Goal: Task Accomplishment & Management: Use online tool/utility

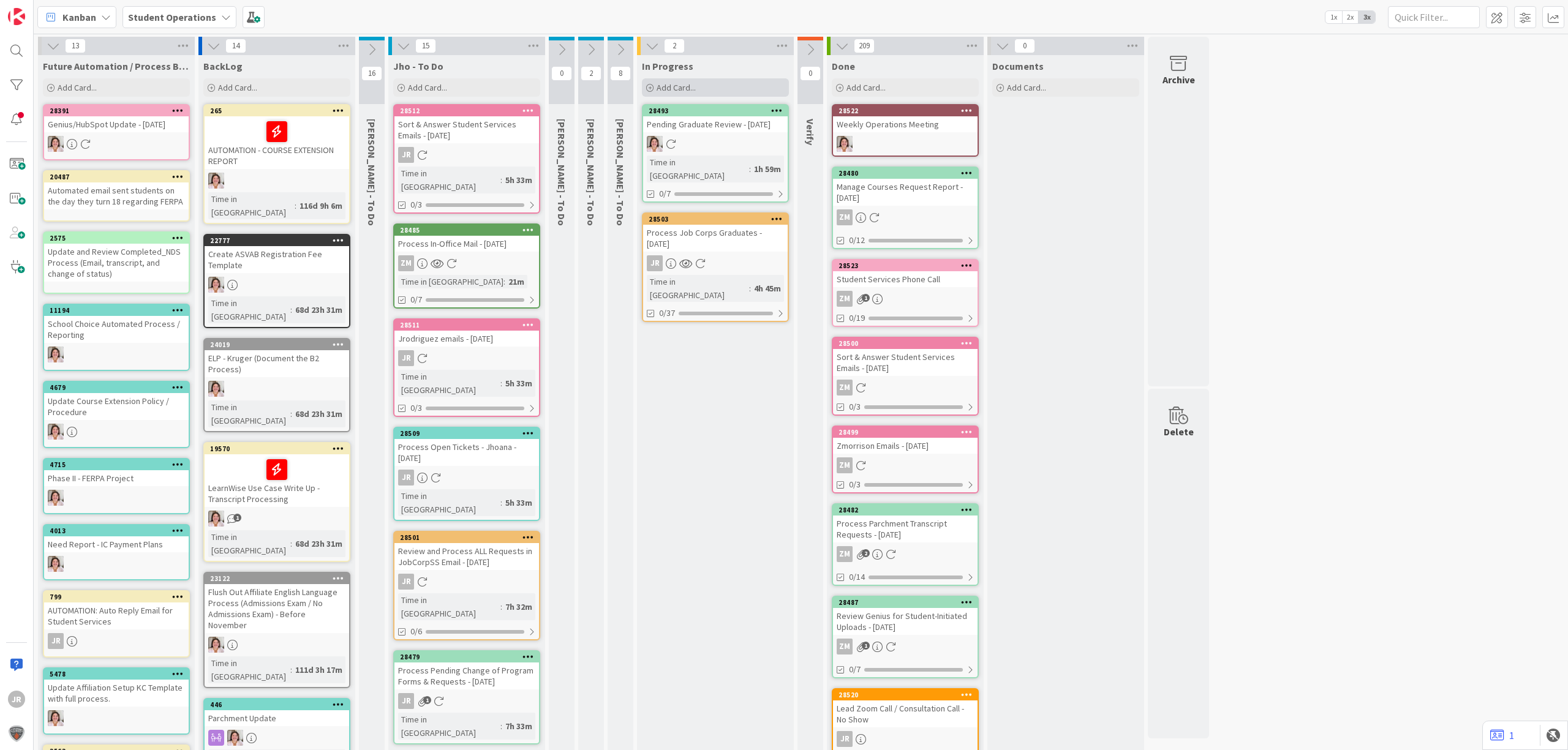
click at [702, 84] on div "Add Card..." at bounding box center [715, 87] width 147 height 18
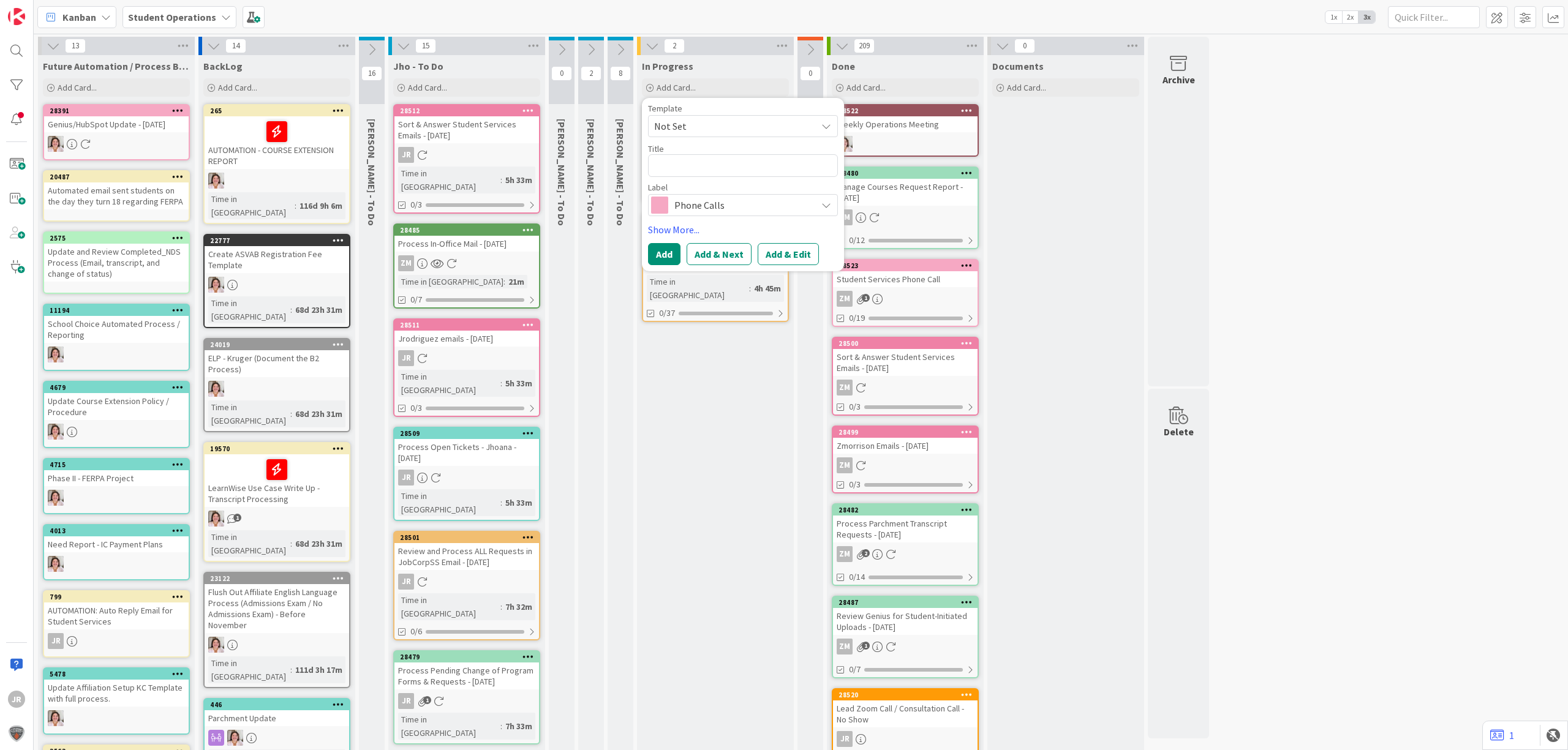
click at [717, 111] on div "Template" at bounding box center [743, 108] width 190 height 9
click at [722, 128] on span "Not Set" at bounding box center [730, 126] width 153 height 16
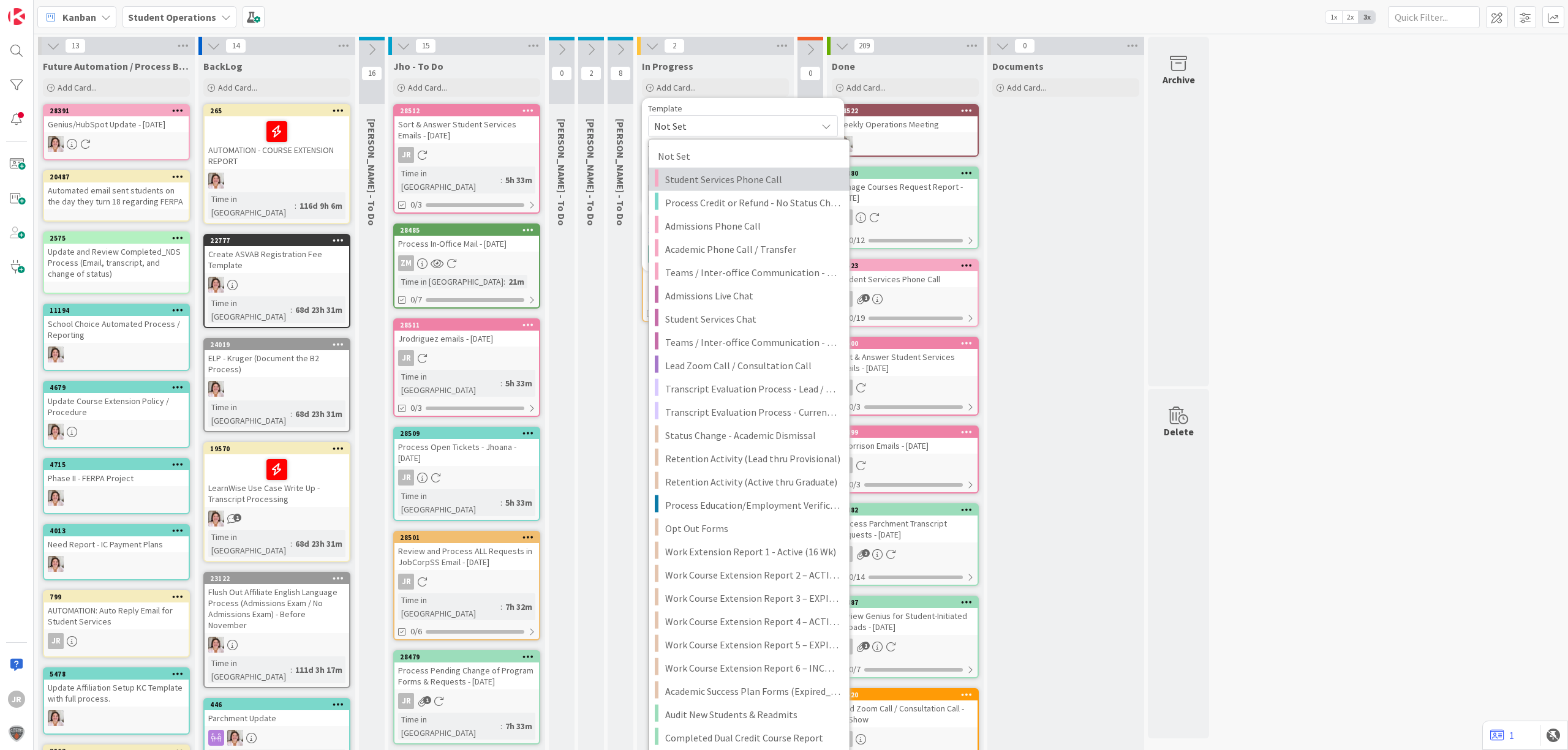
drag, startPoint x: 726, startPoint y: 177, endPoint x: 753, endPoint y: 212, distance: 44.2
click at [726, 178] on span "Student Services Phone Call" at bounding box center [752, 179] width 176 height 16
type textarea "x"
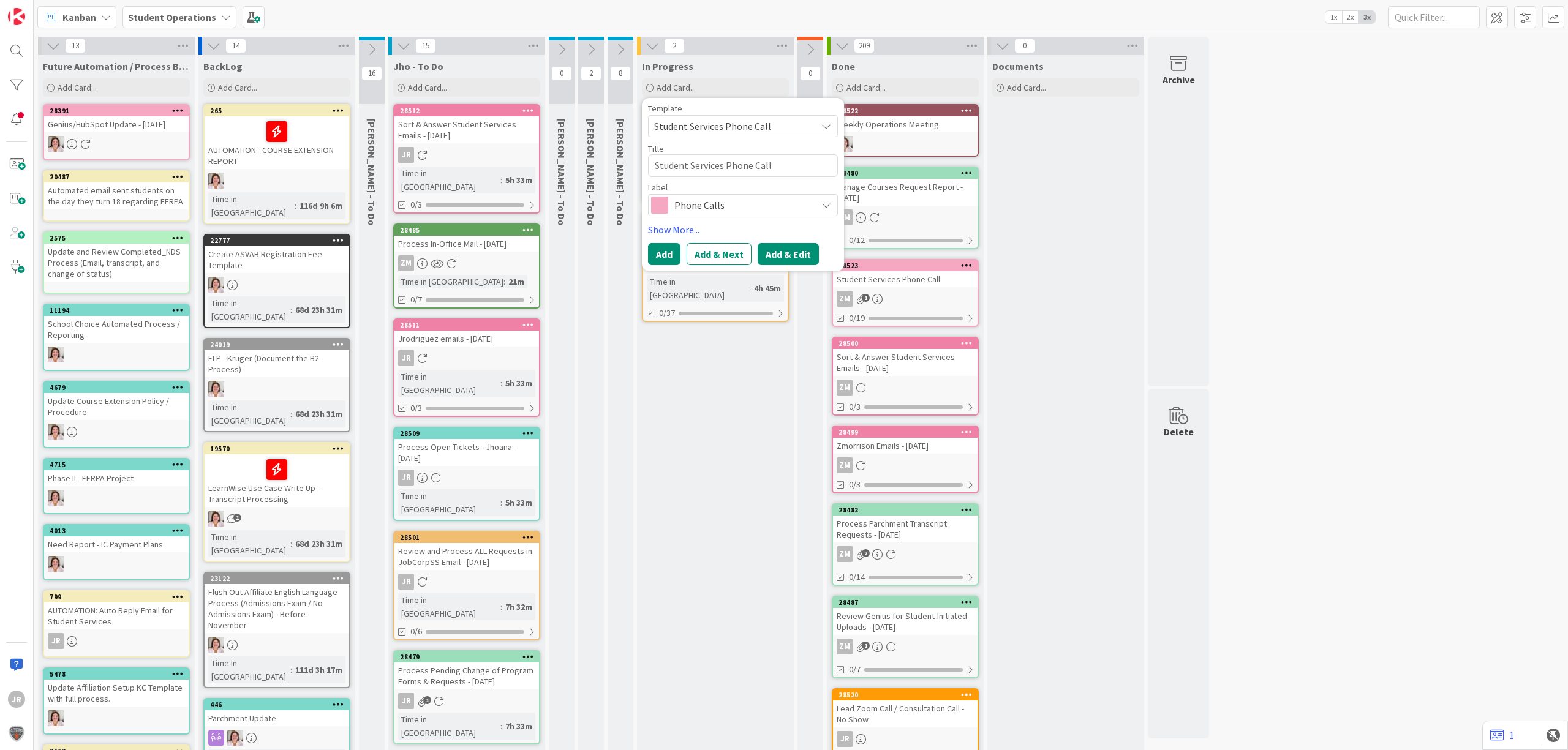
click at [795, 255] on button "Add & Edit" at bounding box center [788, 254] width 61 height 22
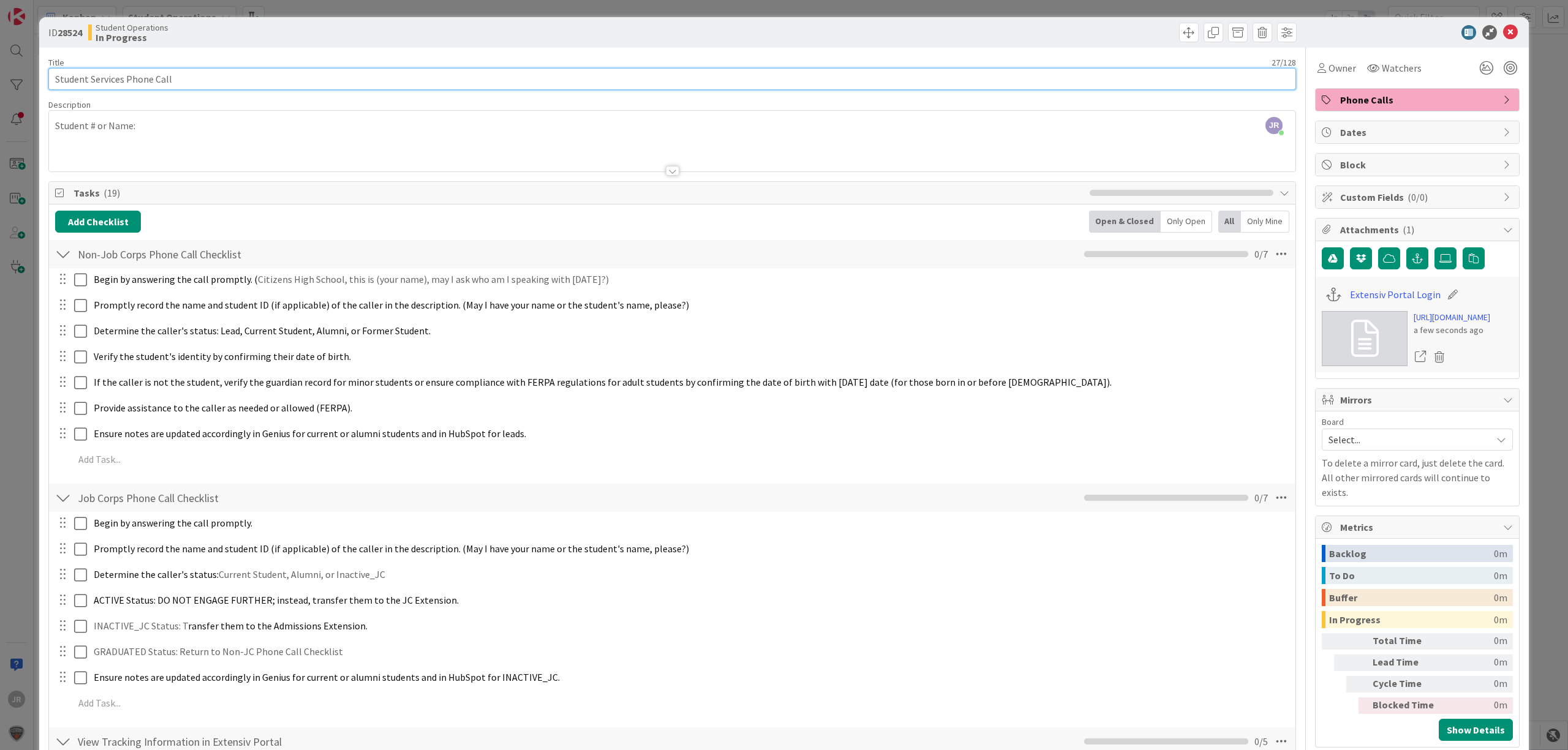
click at [349, 79] on input "Student Services Phone Call" at bounding box center [671, 79] width 1248 height 22
type input "Student Services Phone Call - [PERSON_NAME]"
click at [366, 79] on input "Student Services Phone Call - [PERSON_NAME]" at bounding box center [671, 79] width 1248 height 22
click at [1316, 60] on div "Owner" at bounding box center [1337, 68] width 44 height 22
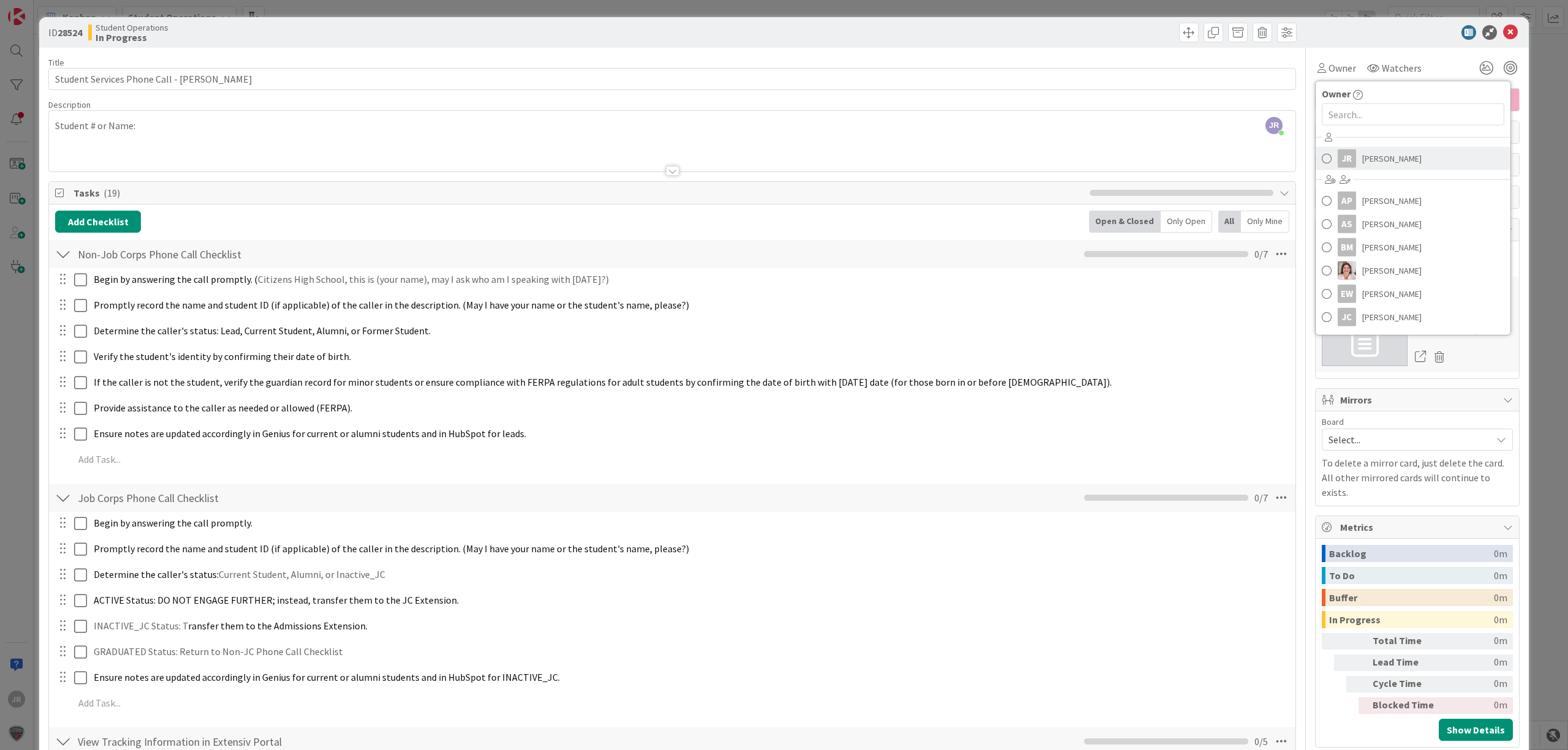
click at [1372, 162] on span "[PERSON_NAME]" at bounding box center [1392, 158] width 60 height 18
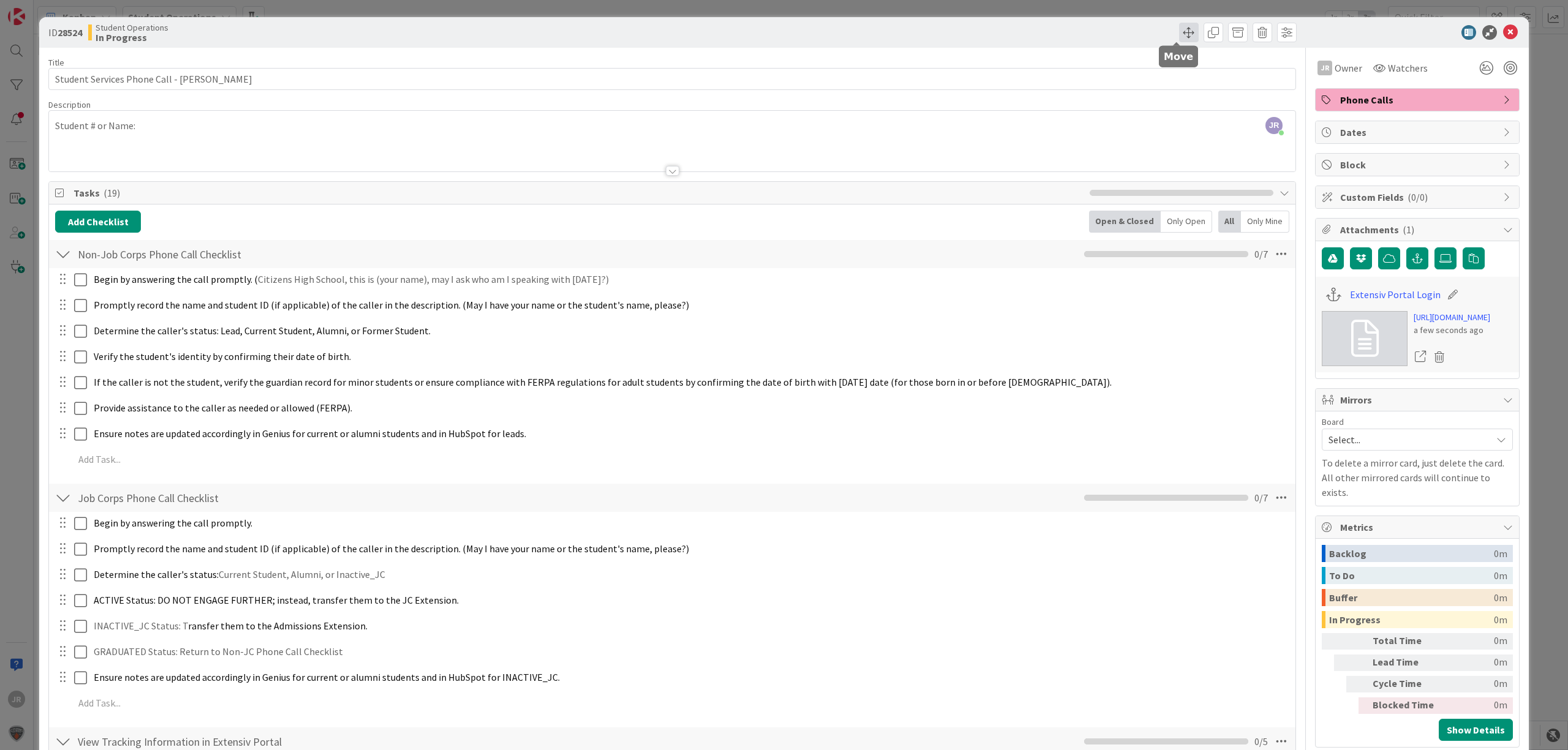
click at [1179, 27] on span at bounding box center [1189, 32] width 20 height 20
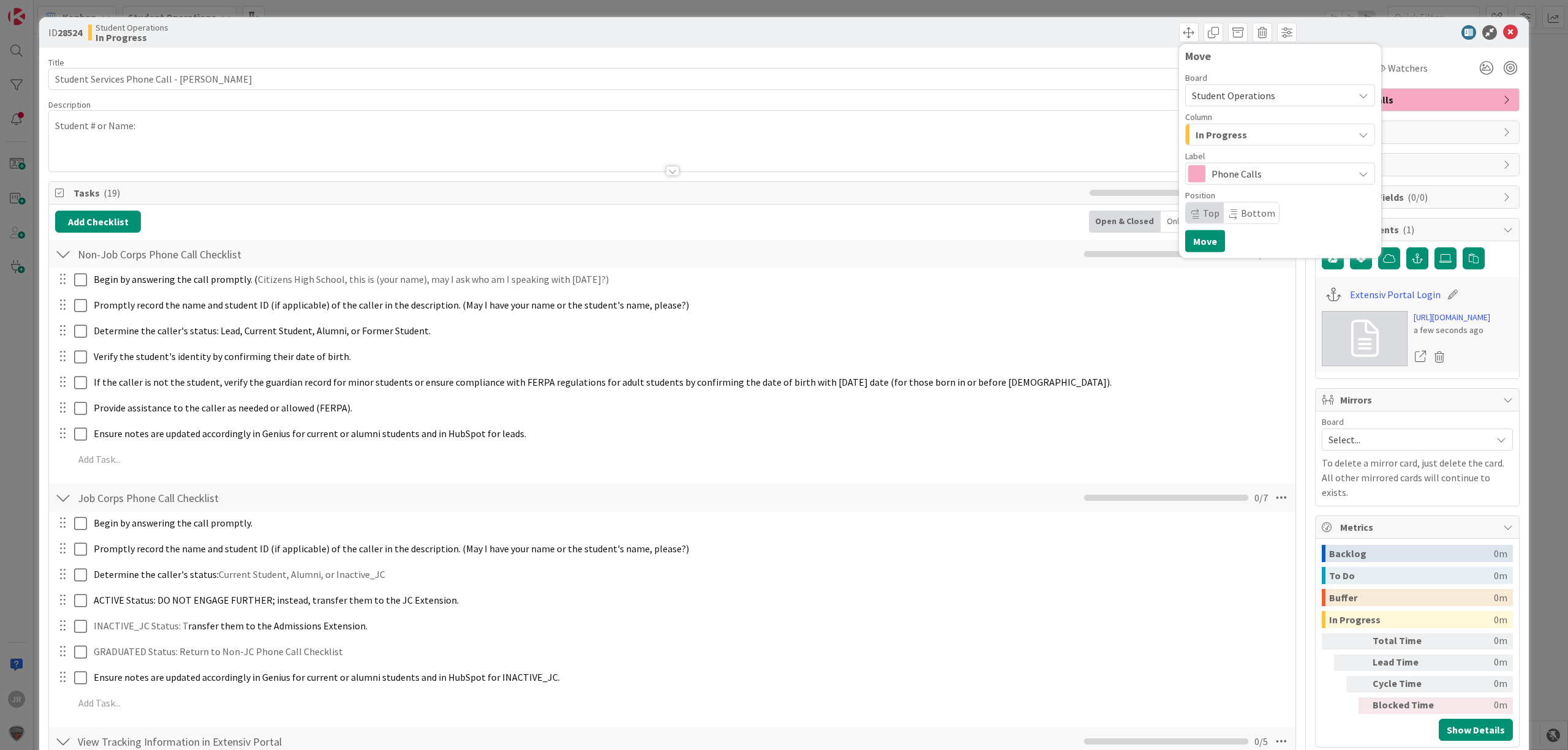
click at [1235, 137] on div "In Progress" at bounding box center [1273, 135] width 161 height 20
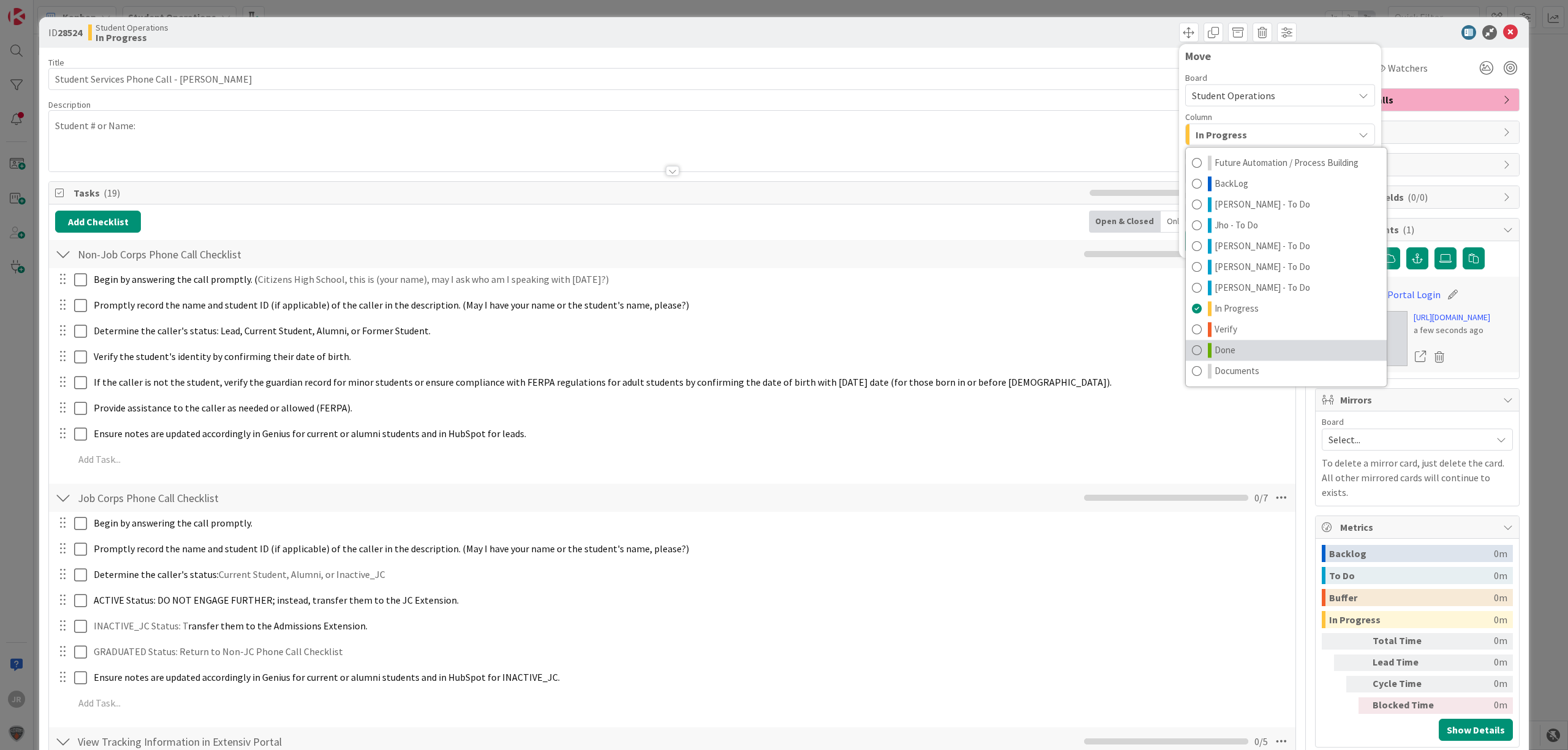
click at [1234, 344] on link "Done" at bounding box center [1286, 350] width 201 height 21
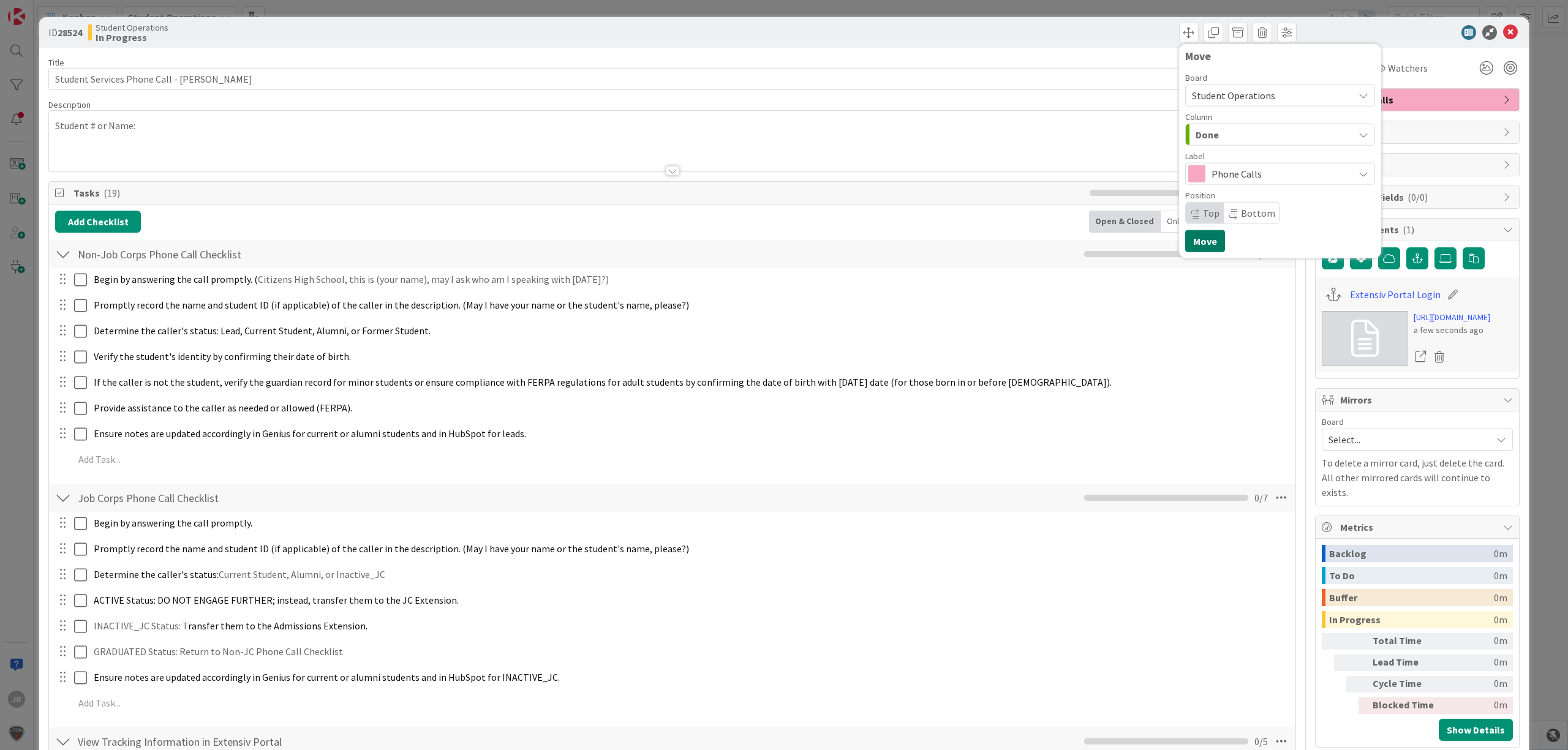
click at [1194, 241] on button "Move" at bounding box center [1205, 241] width 40 height 22
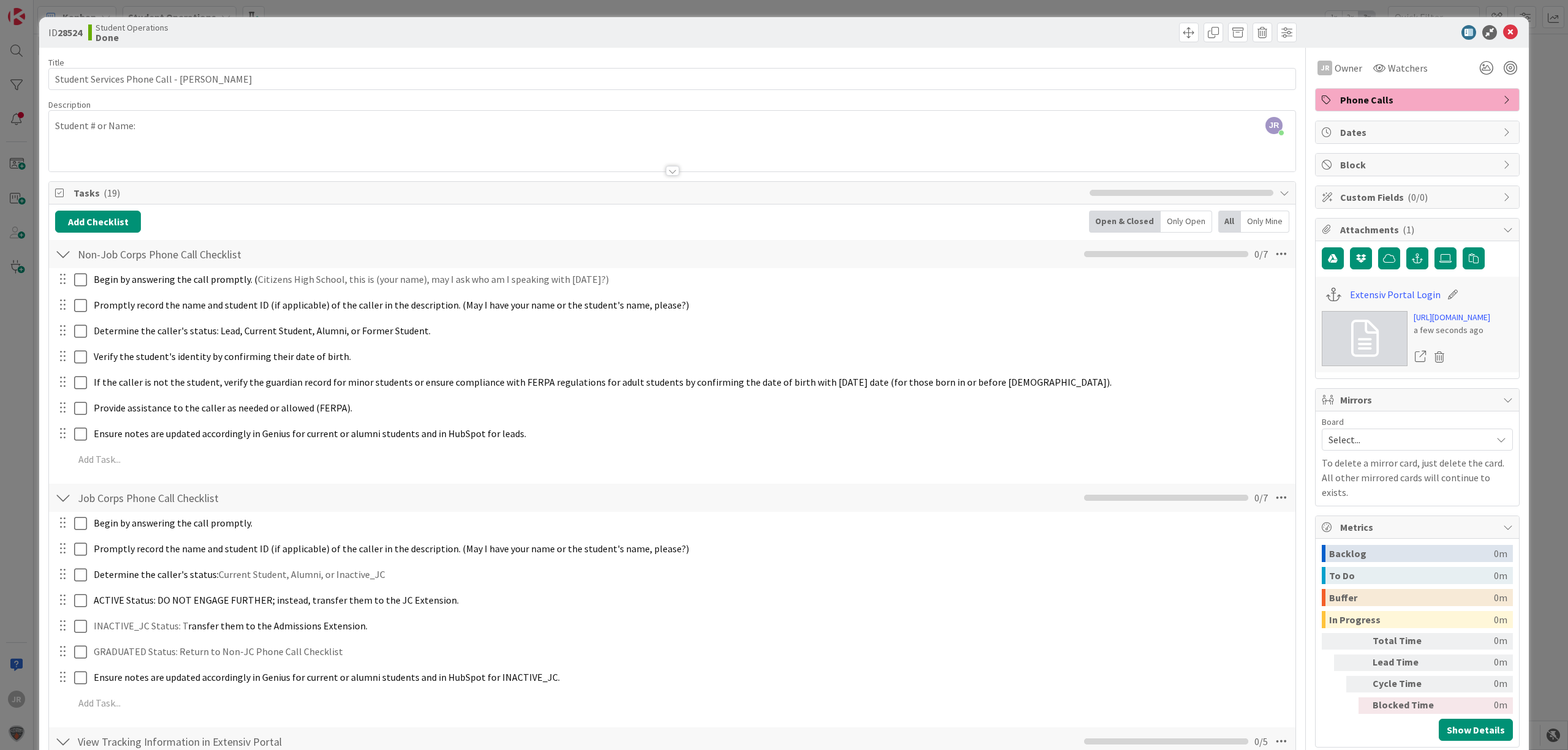
drag, startPoint x: 1041, startPoint y: 141, endPoint x: 1034, endPoint y: 141, distance: 7.0
click at [1041, 141] on div at bounding box center [672, 156] width 1247 height 31
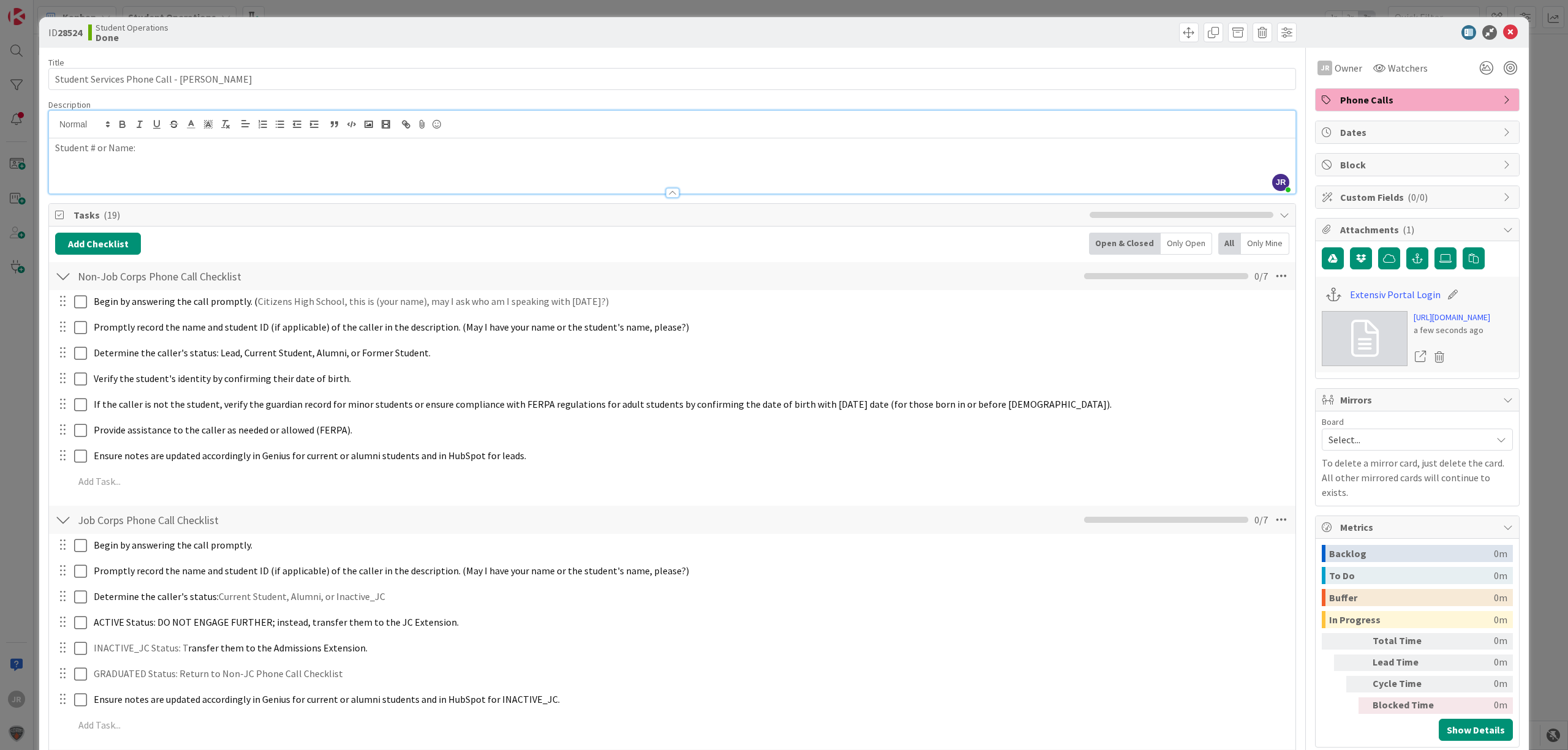
click at [1047, 6] on div "ID 28524 Student Operations Done Move Move Title 43 / 128 Student Services Phon…" at bounding box center [784, 375] width 1568 height 750
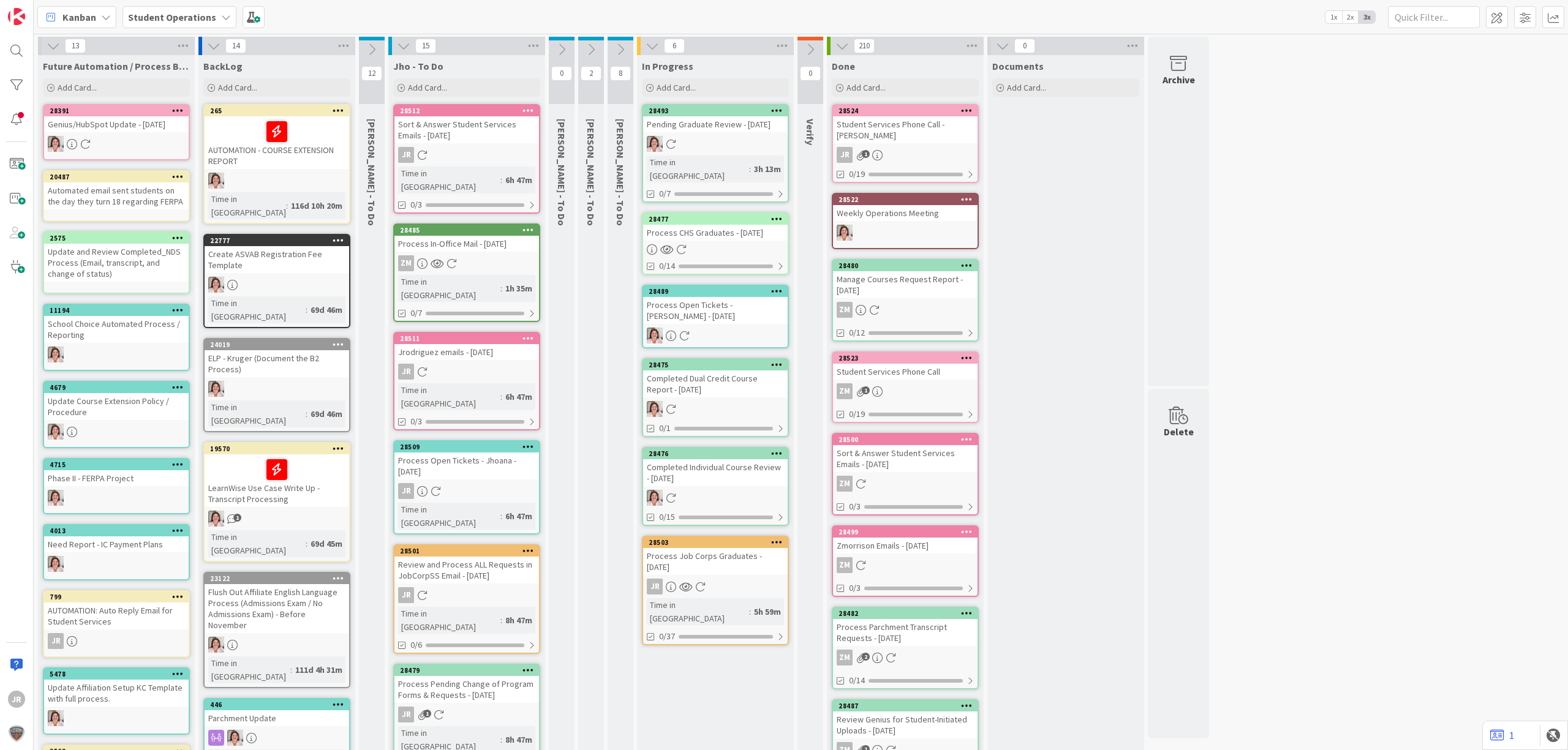
click at [717, 548] on div "Process Job Corps Graduates - [DATE]" at bounding box center [715, 561] width 144 height 27
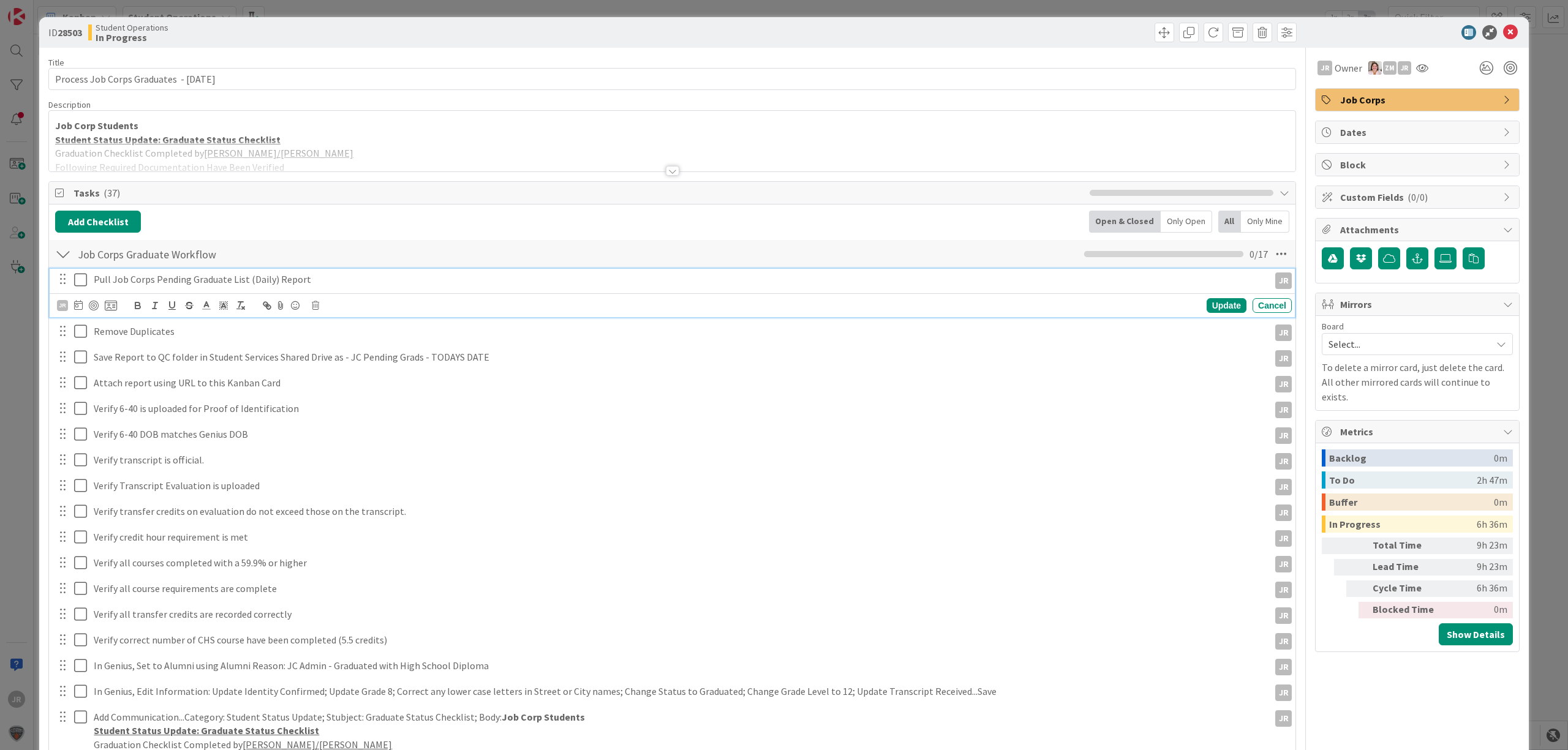
click at [84, 280] on icon at bounding box center [81, 280] width 13 height 15
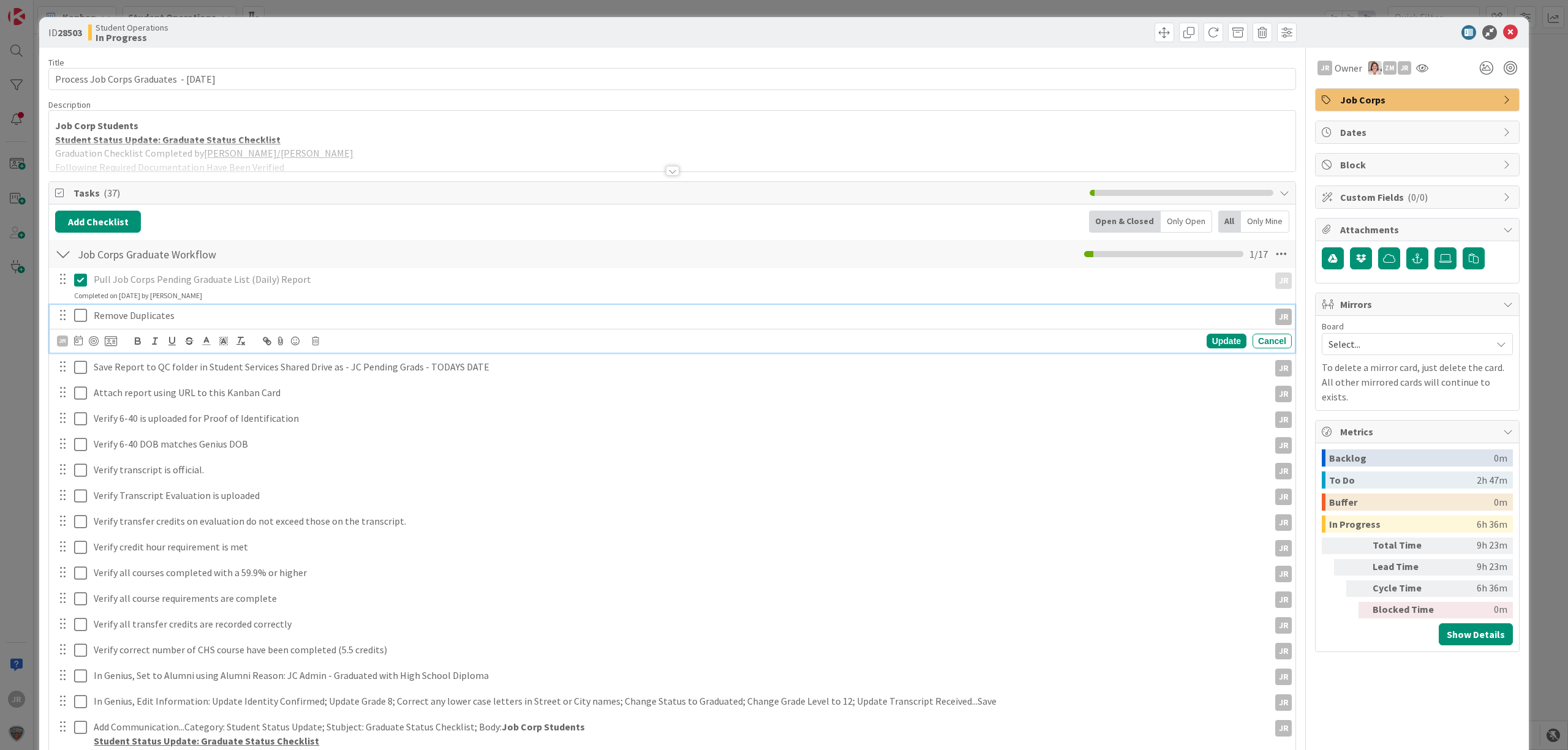
click at [81, 325] on button at bounding box center [82, 316] width 15 height 20
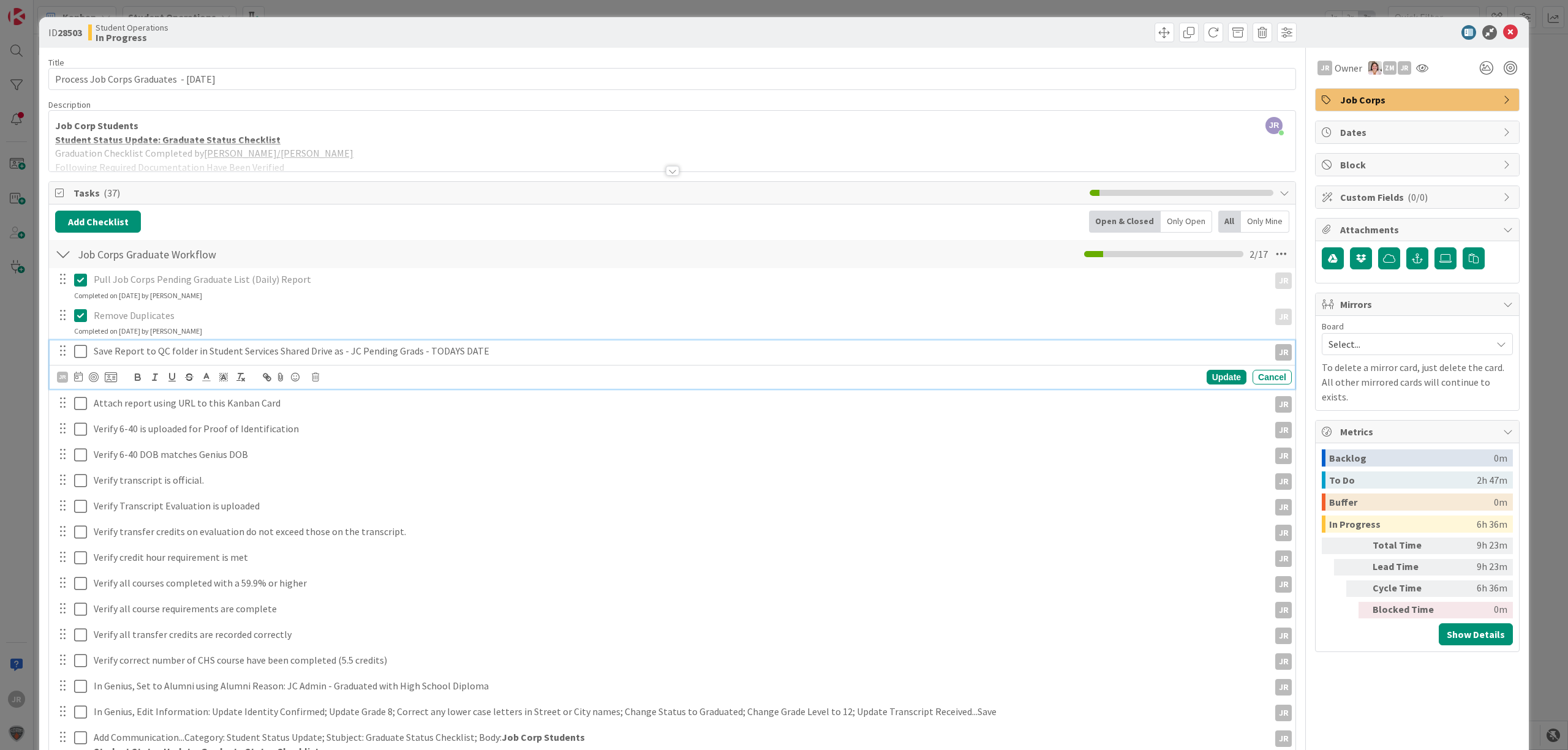
click at [79, 348] on icon at bounding box center [81, 352] width 13 height 15
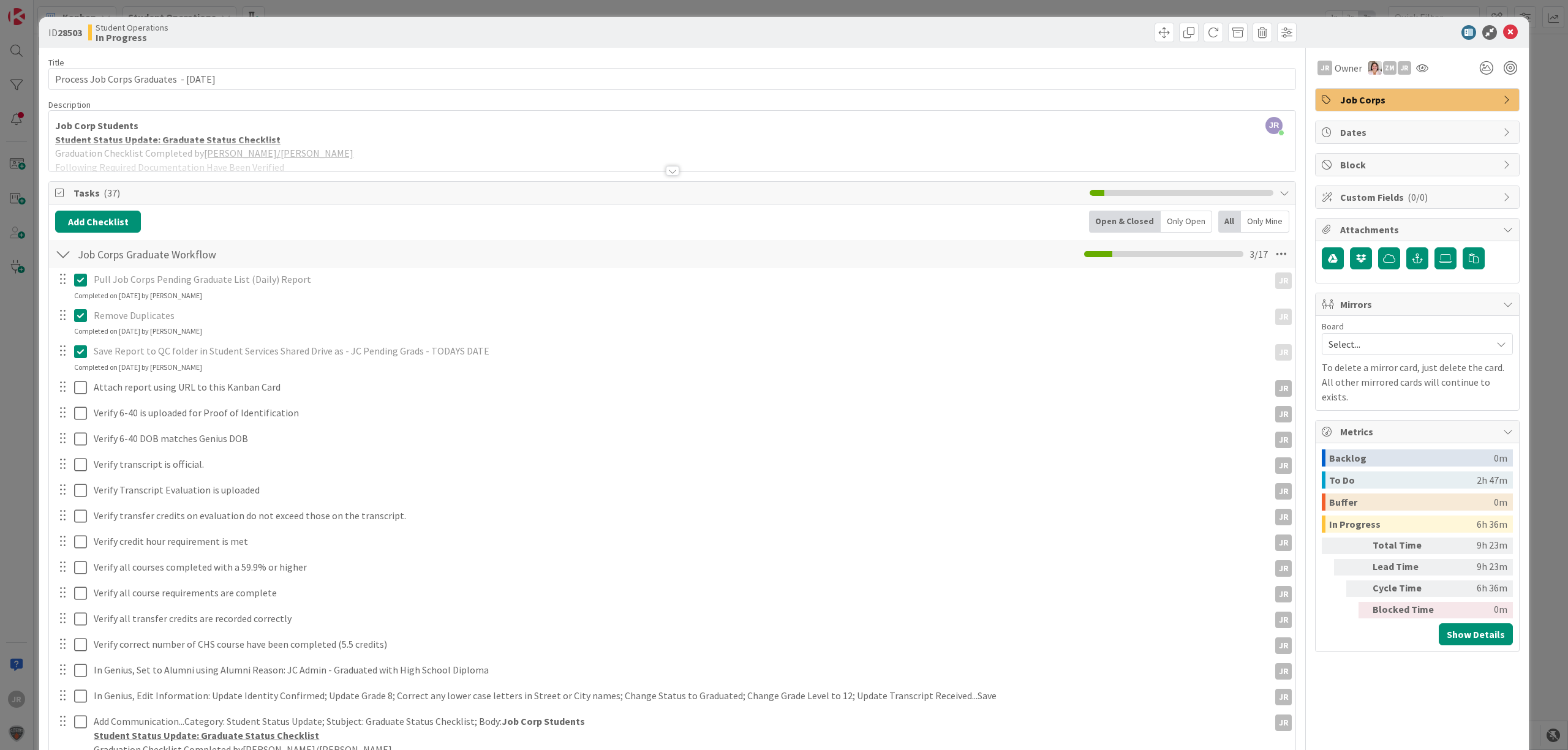
click at [84, 377] on div "Pull Job Corps Pending Graduate List (Daily) Report JR JR Update Cancel Complet…" at bounding box center [672, 620] width 1234 height 703
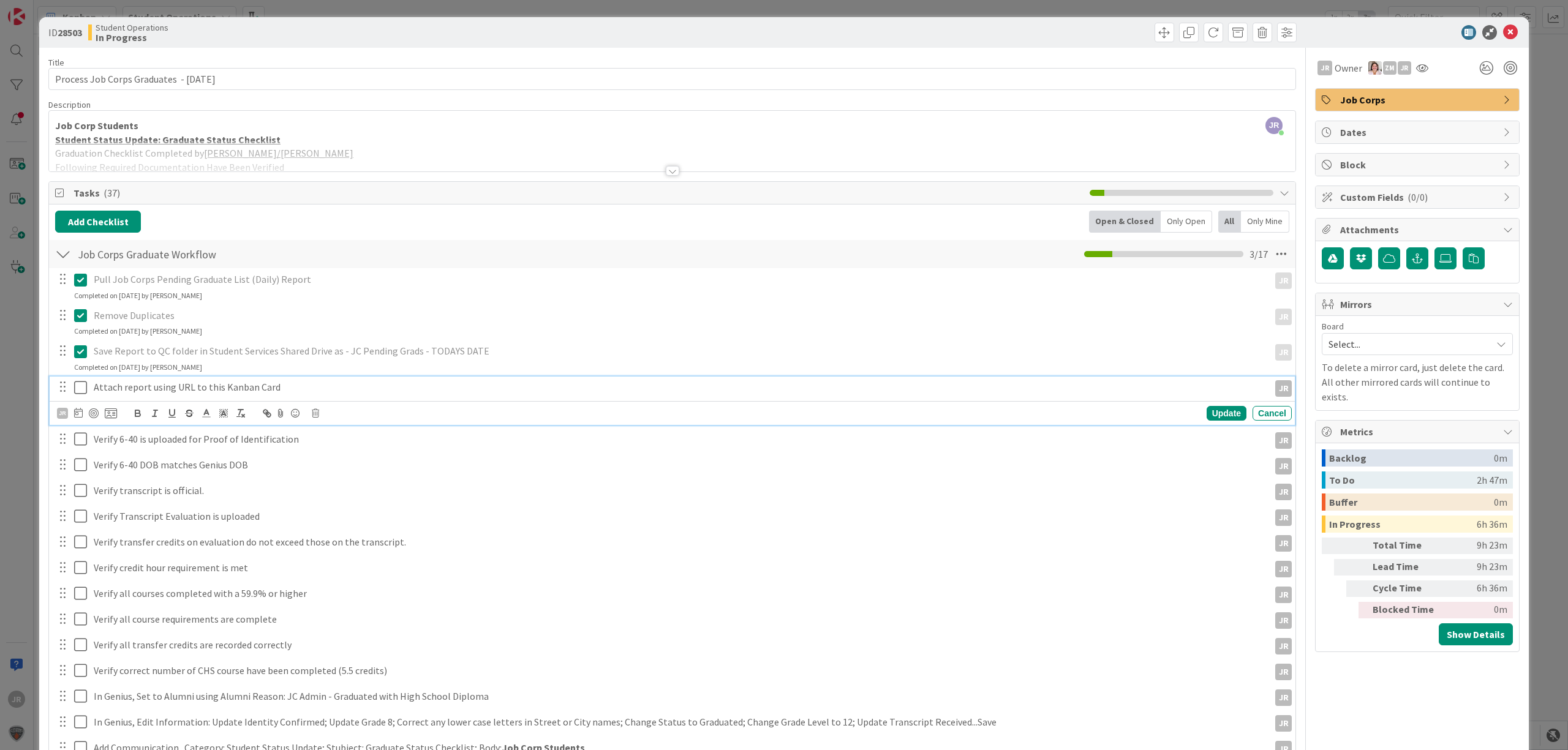
click at [84, 386] on icon at bounding box center [81, 387] width 13 height 15
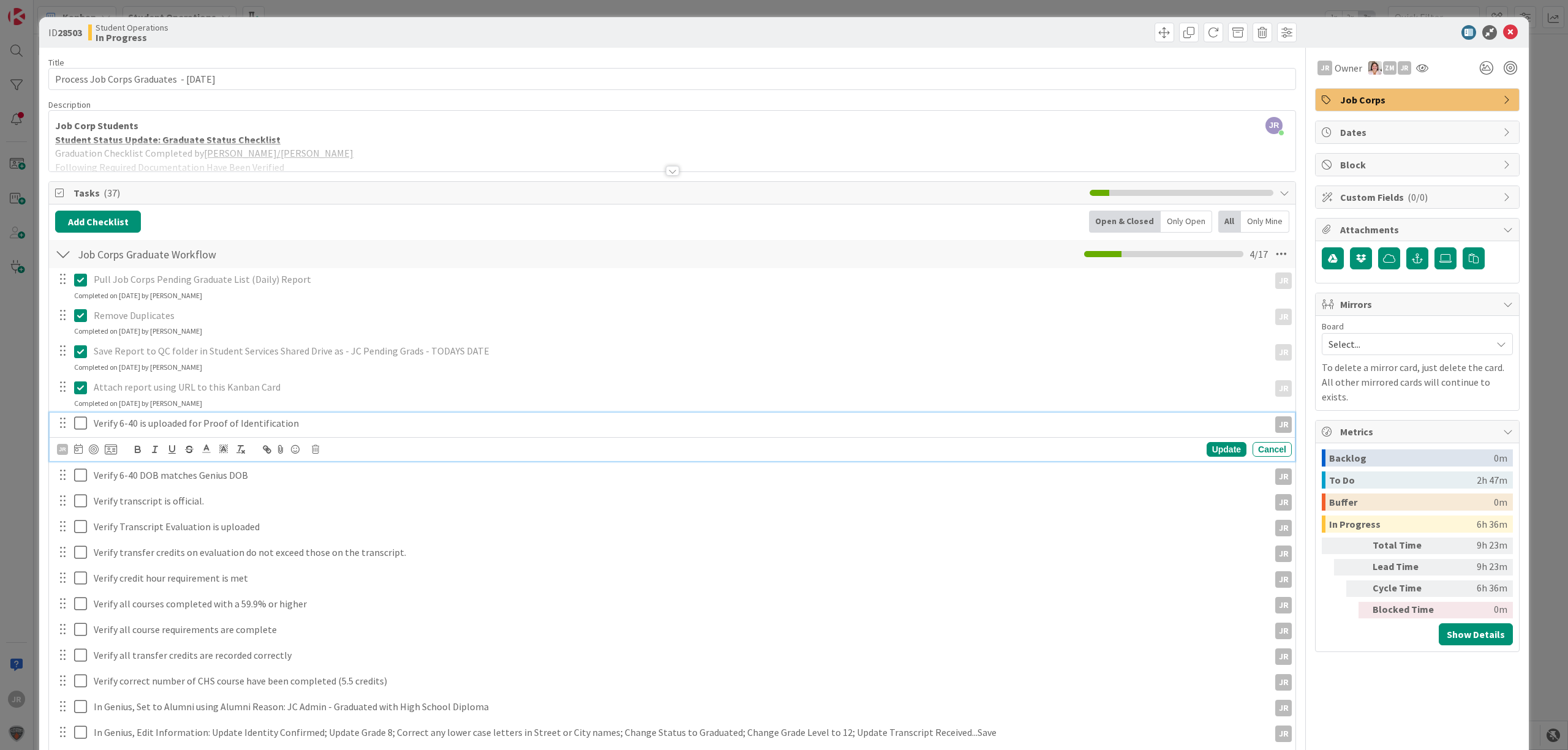
click at [82, 420] on icon at bounding box center [81, 423] width 13 height 15
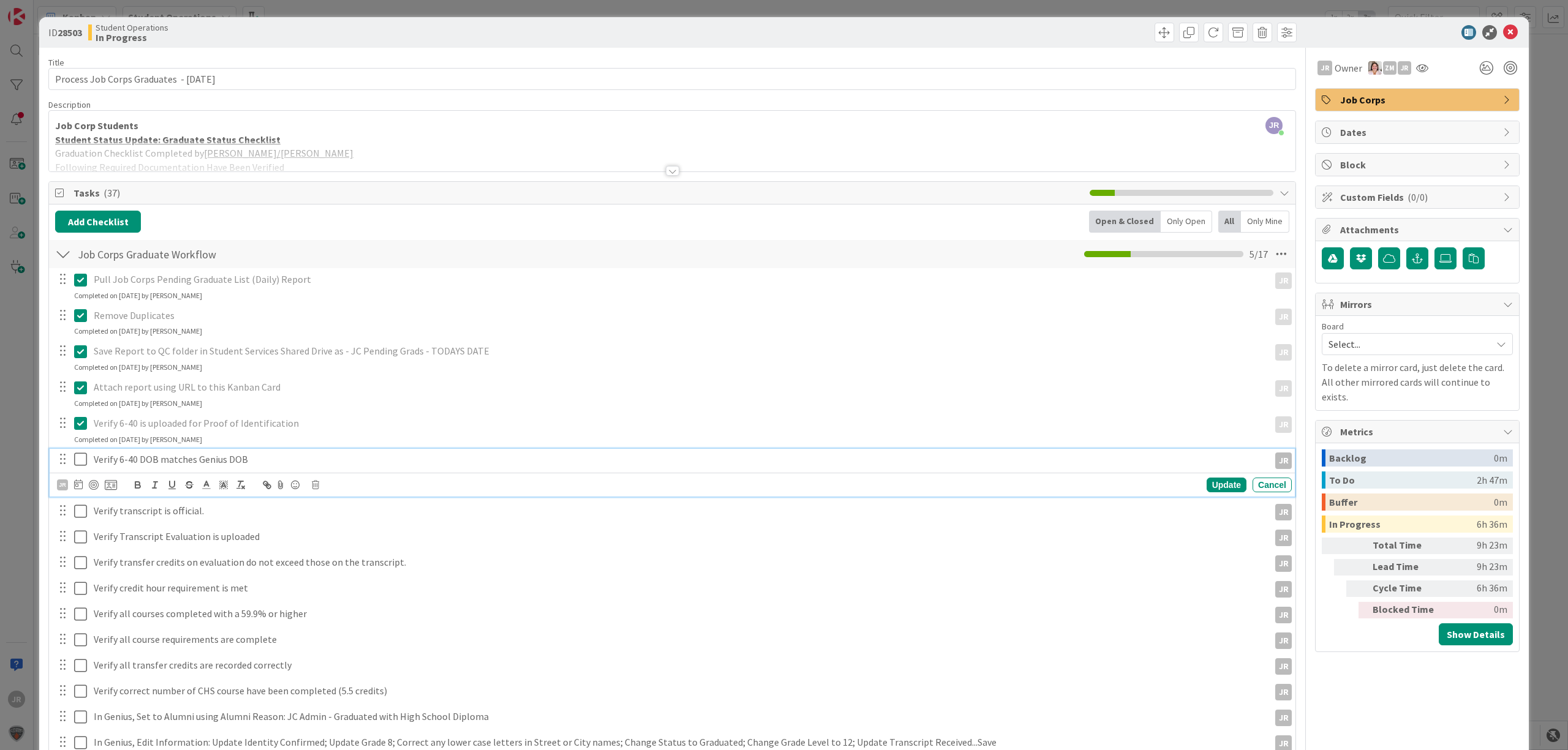
click at [81, 462] on icon at bounding box center [81, 459] width 13 height 15
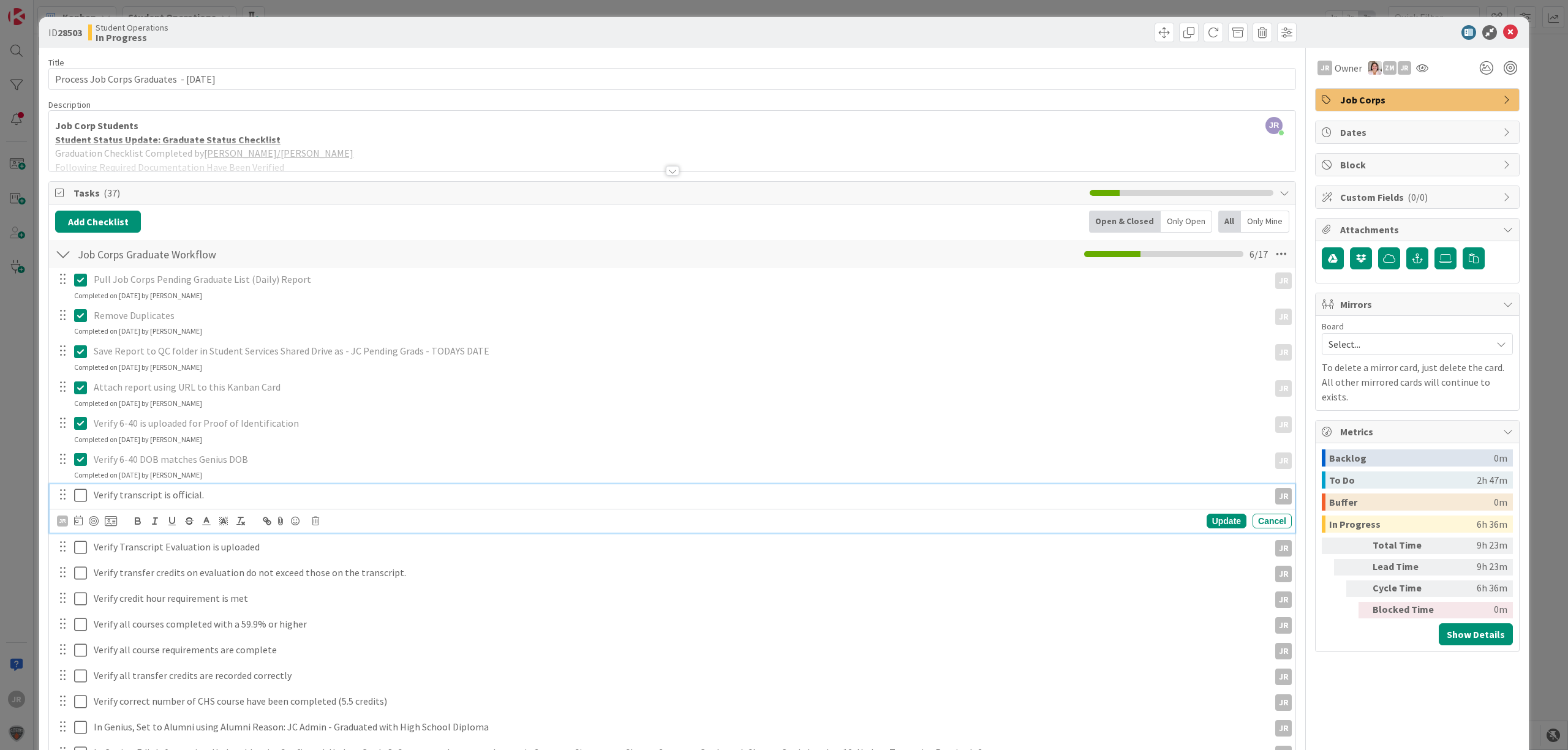
click at [81, 496] on icon at bounding box center [81, 495] width 13 height 15
click at [79, 535] on icon at bounding box center [81, 532] width 13 height 15
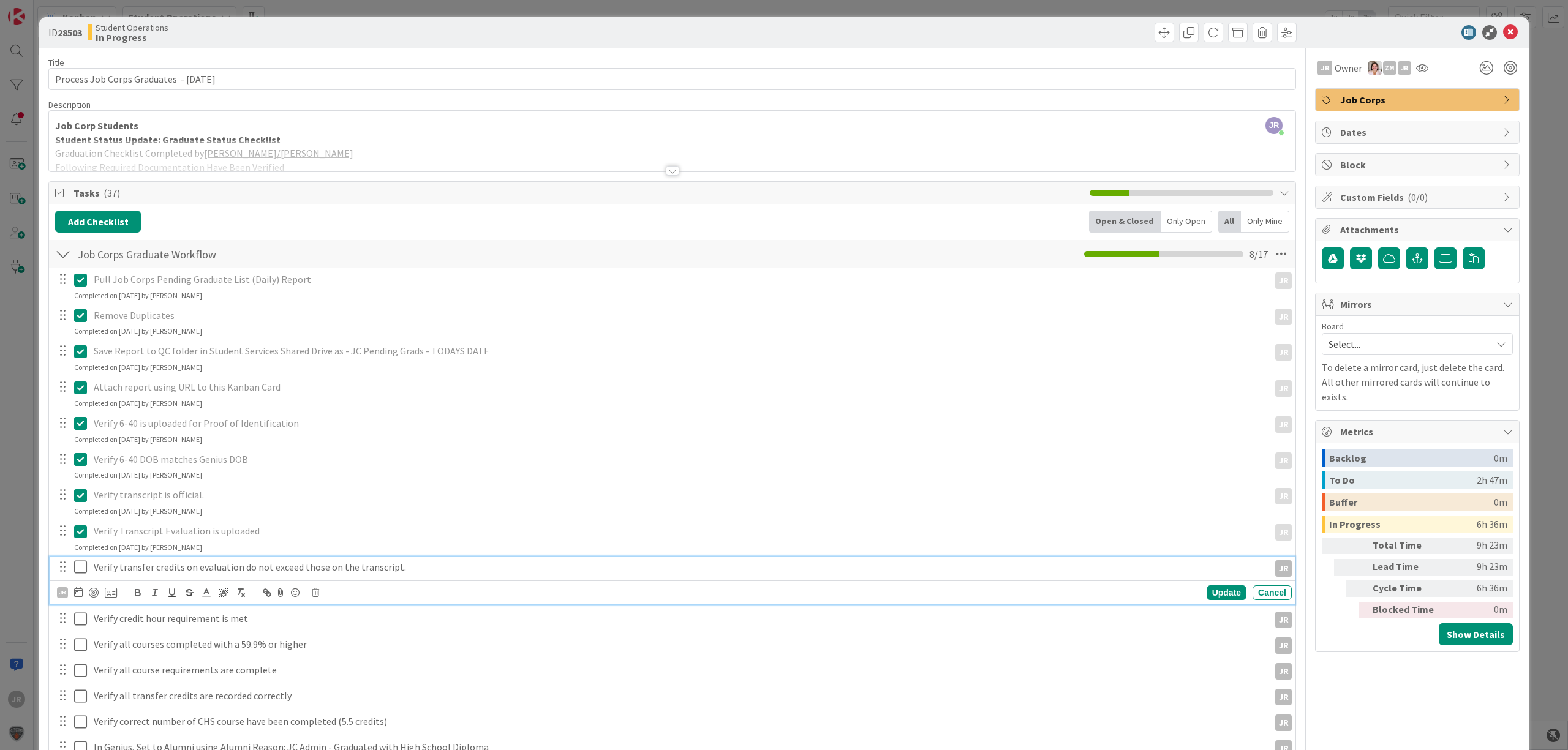
click at [79, 567] on icon at bounding box center [81, 567] width 13 height 15
click at [79, 608] on icon at bounding box center [81, 603] width 13 height 15
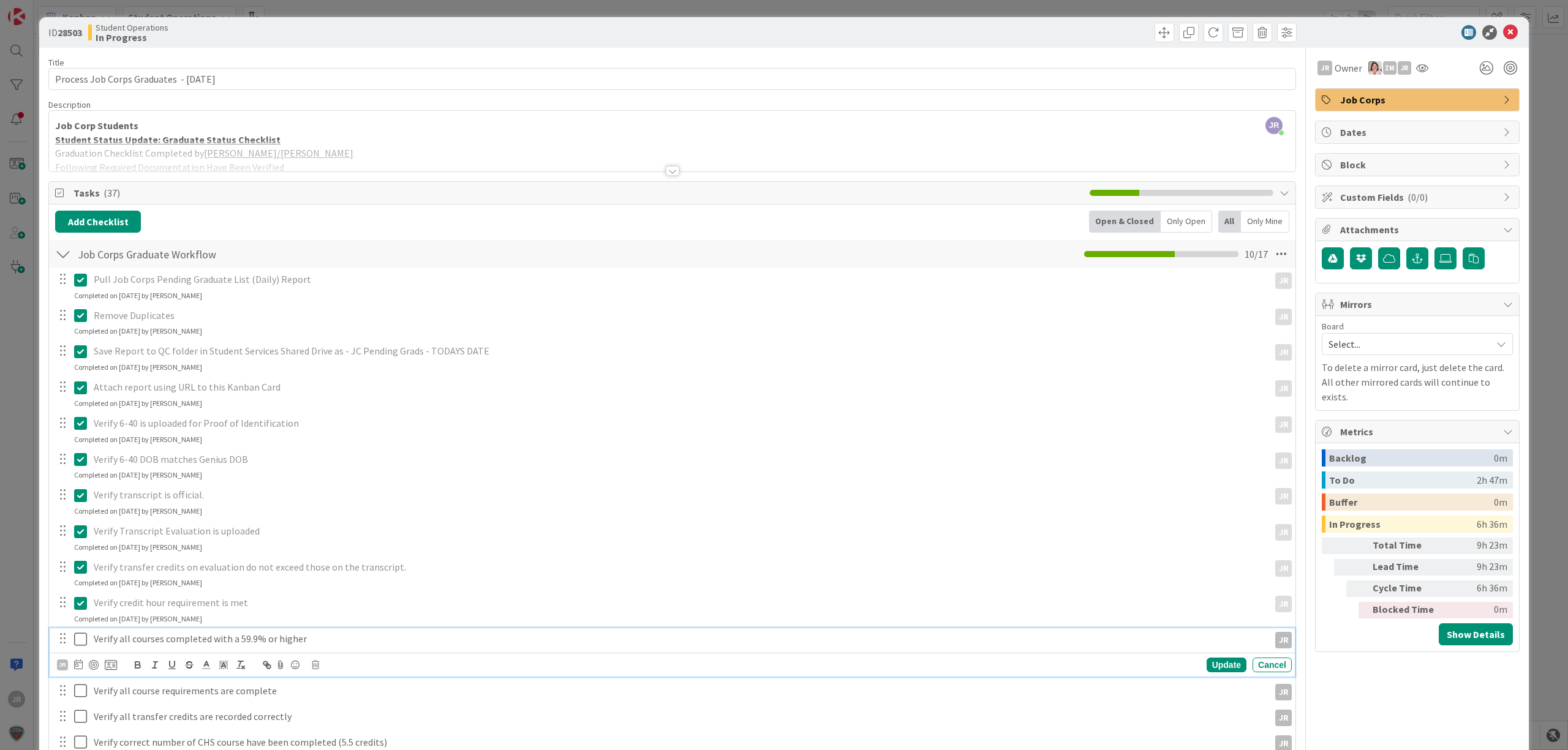
click at [81, 639] on icon at bounding box center [81, 639] width 13 height 15
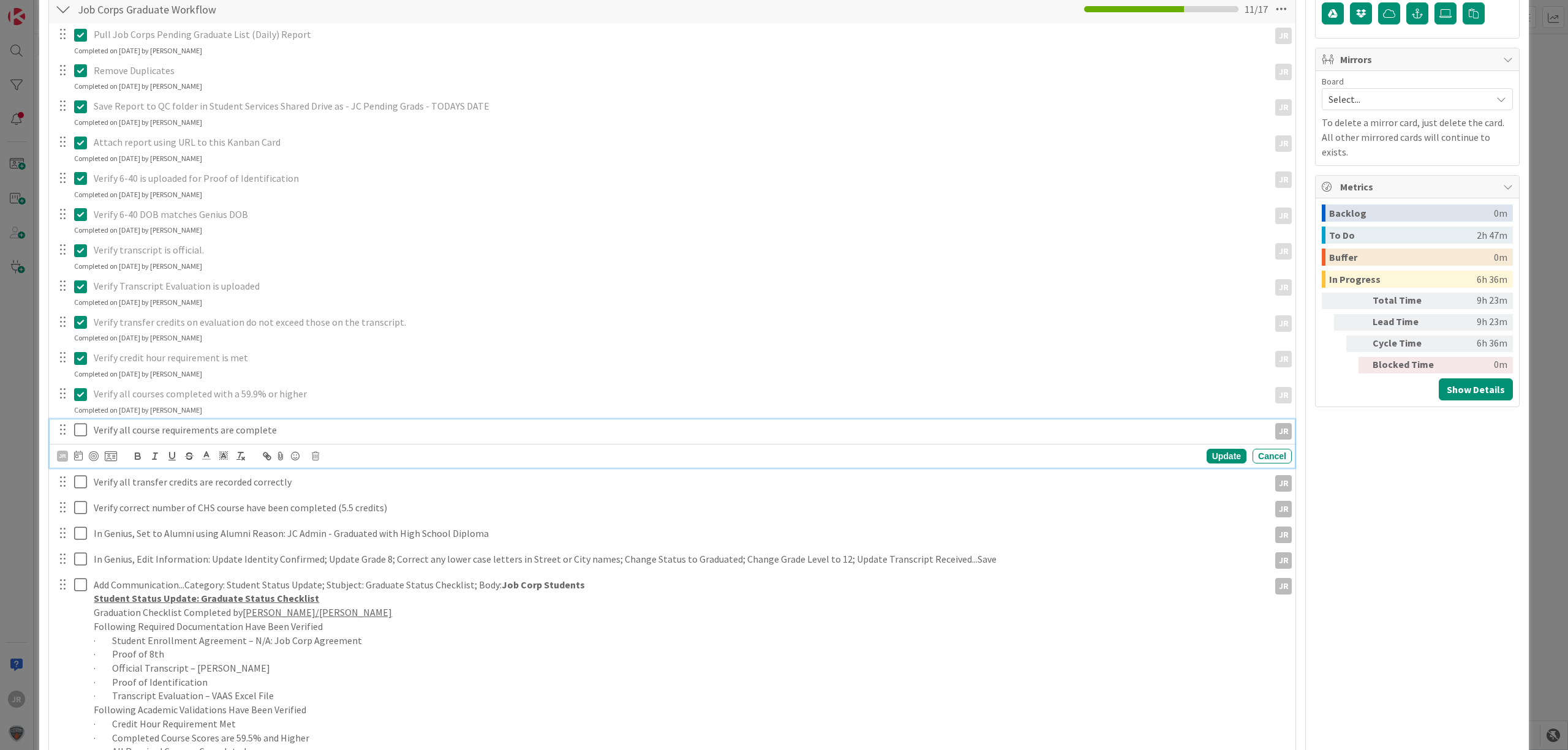
click at [76, 430] on icon at bounding box center [81, 430] width 13 height 15
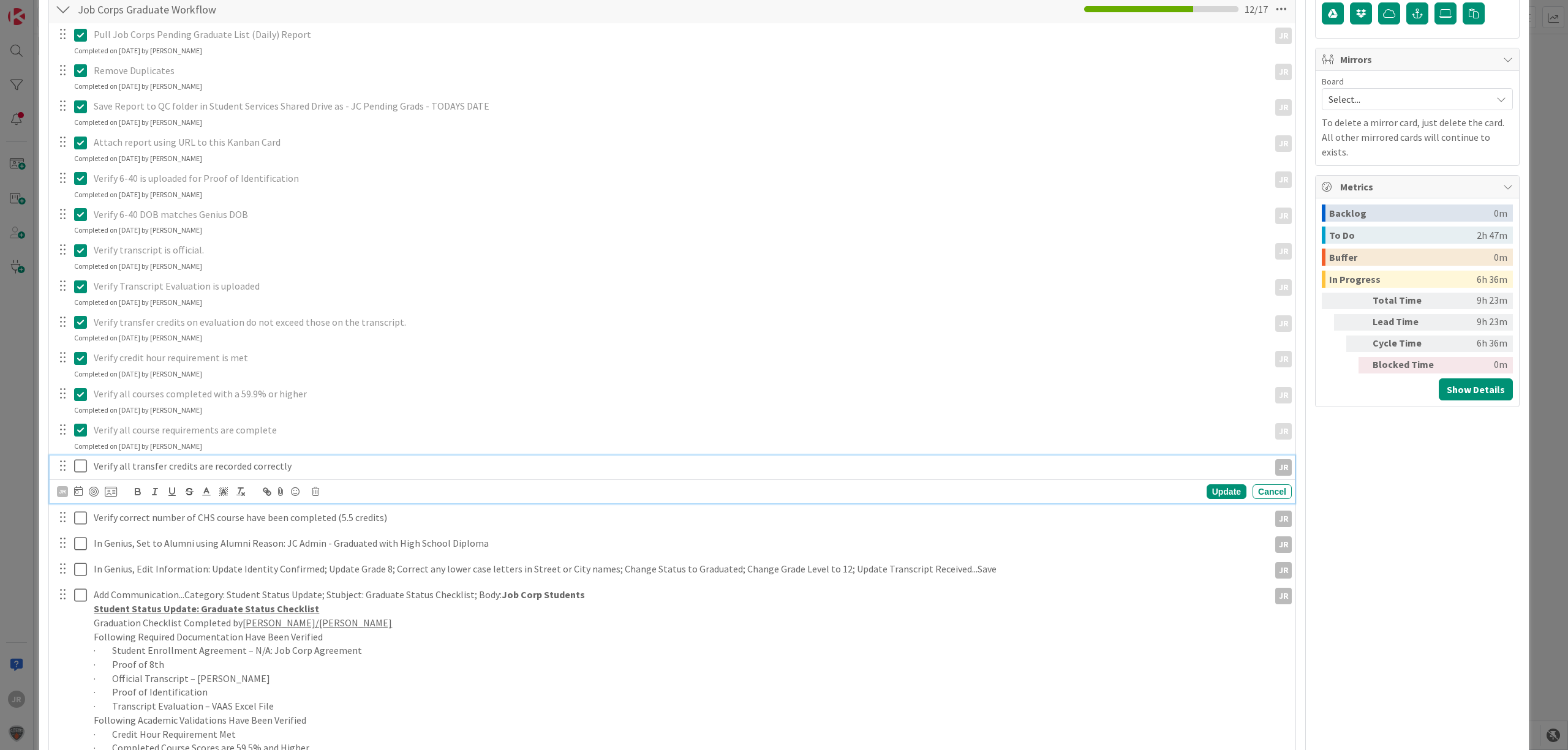
click at [82, 469] on icon at bounding box center [81, 466] width 13 height 15
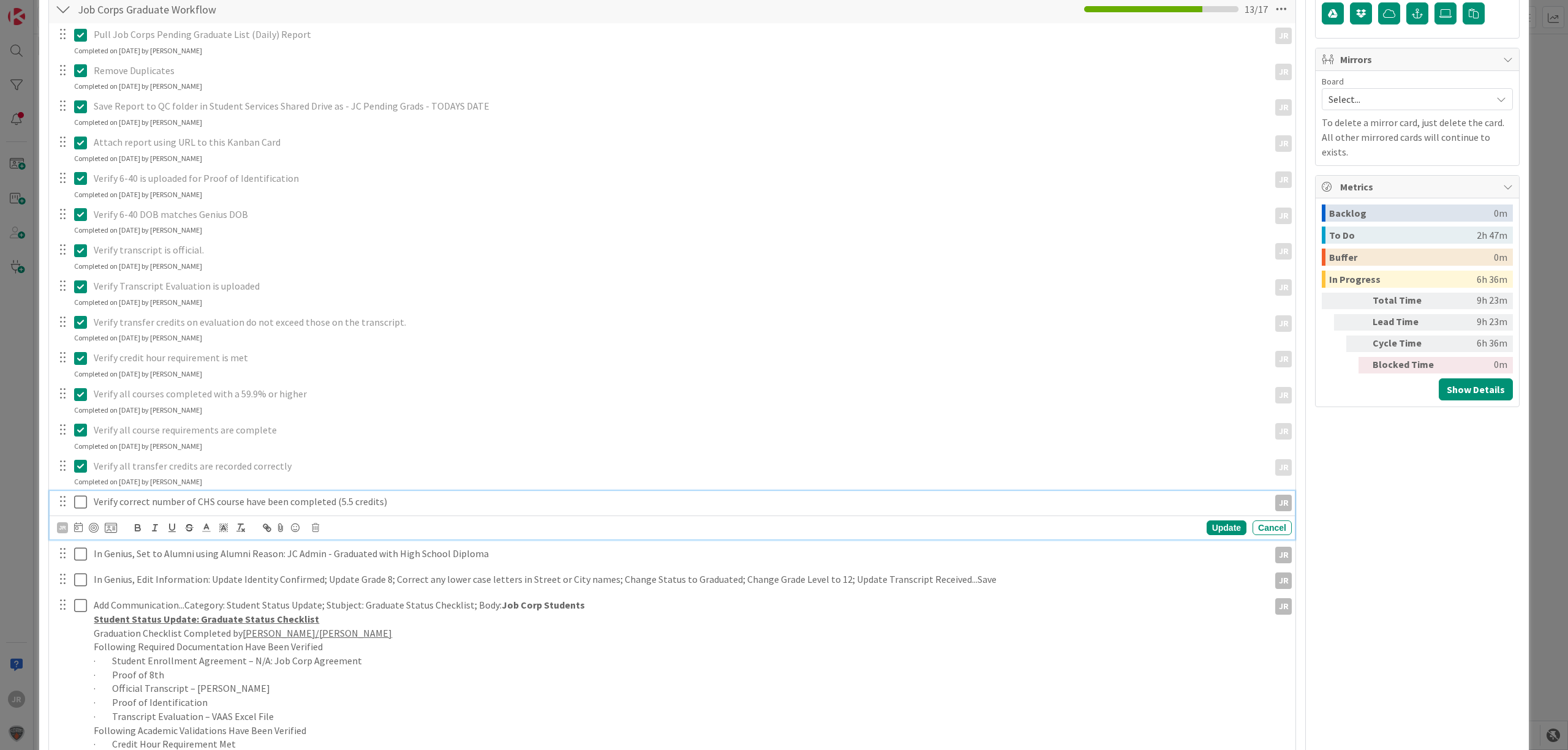
click at [82, 501] on icon at bounding box center [81, 502] width 13 height 15
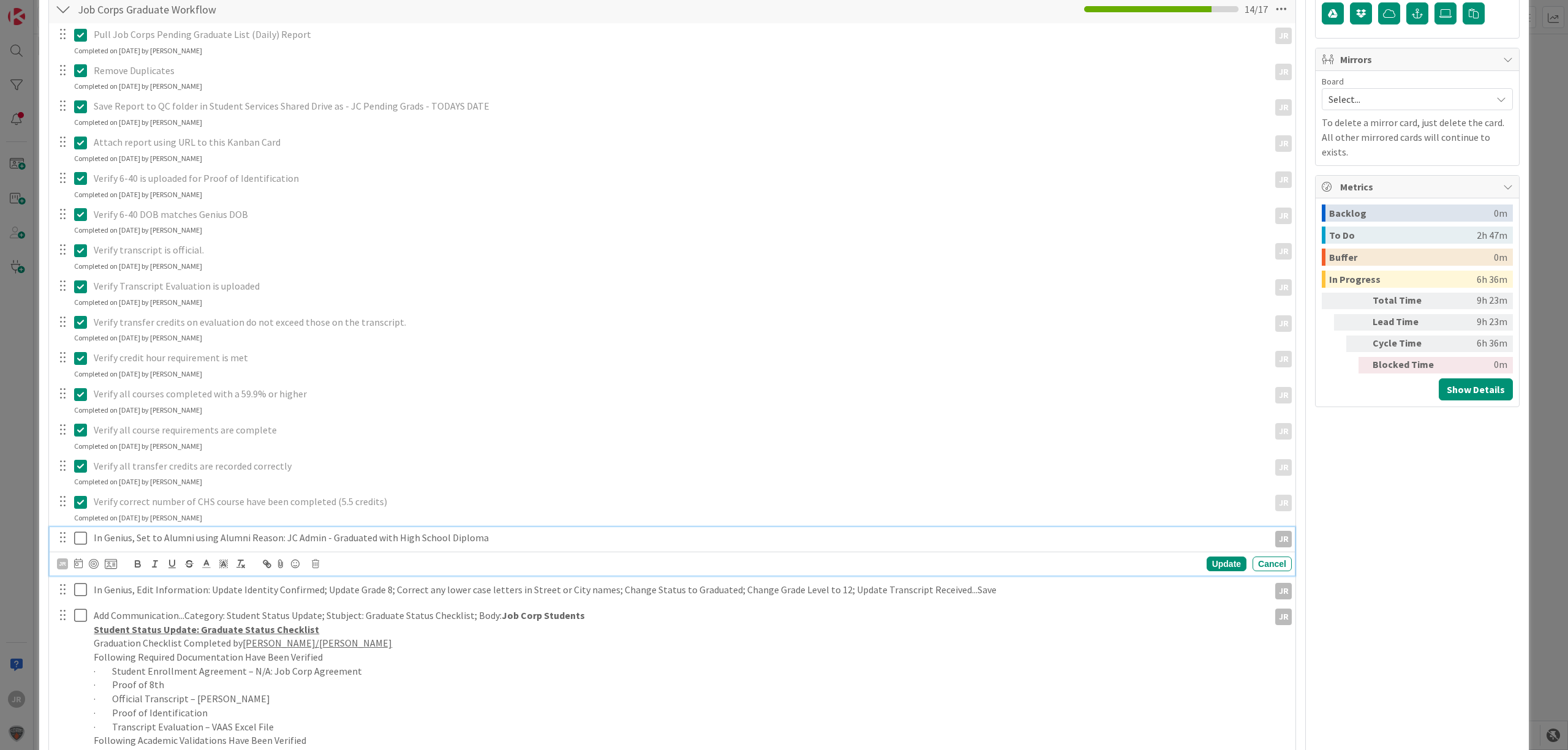
click at [83, 537] on icon at bounding box center [81, 538] width 13 height 15
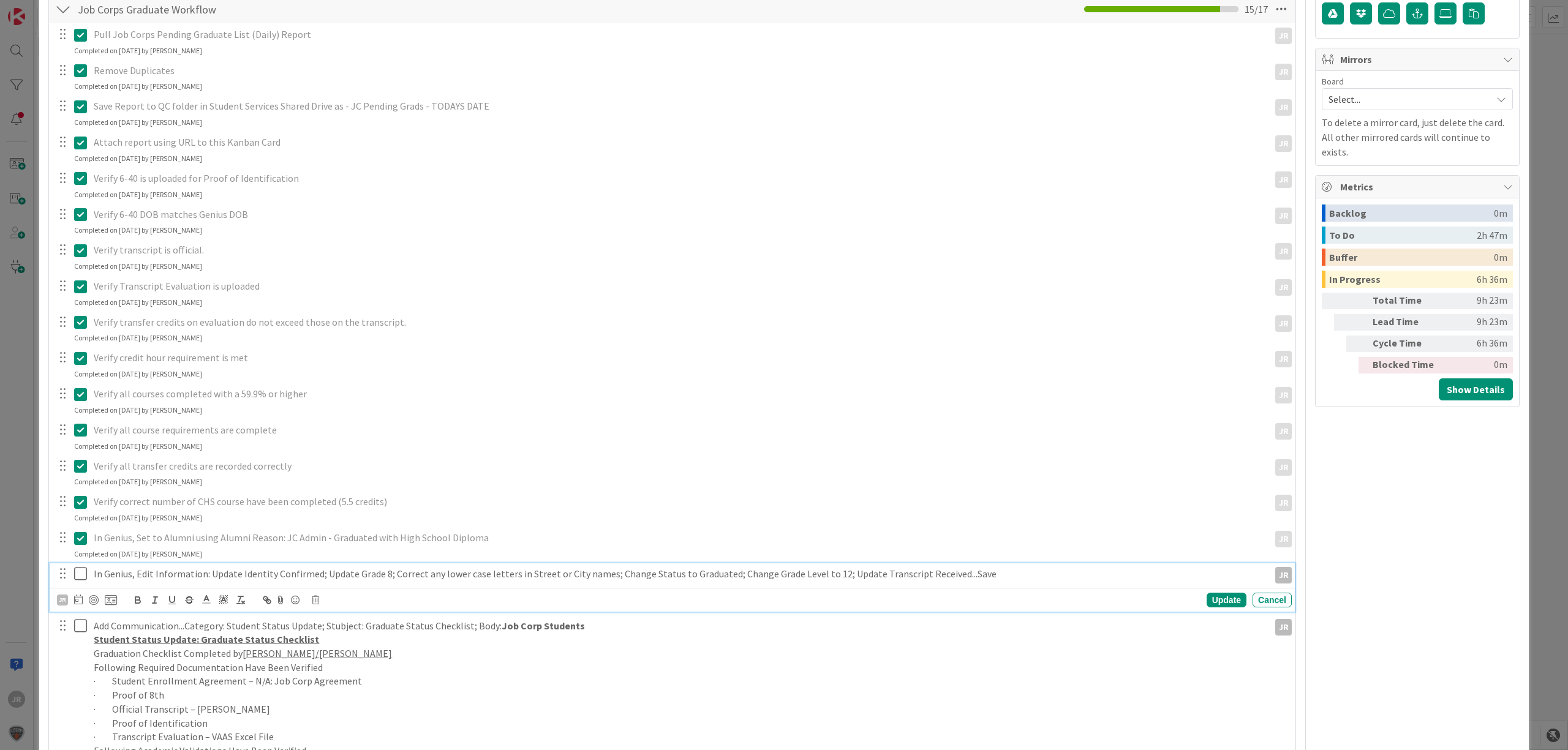
click at [81, 579] on icon at bounding box center [81, 574] width 13 height 15
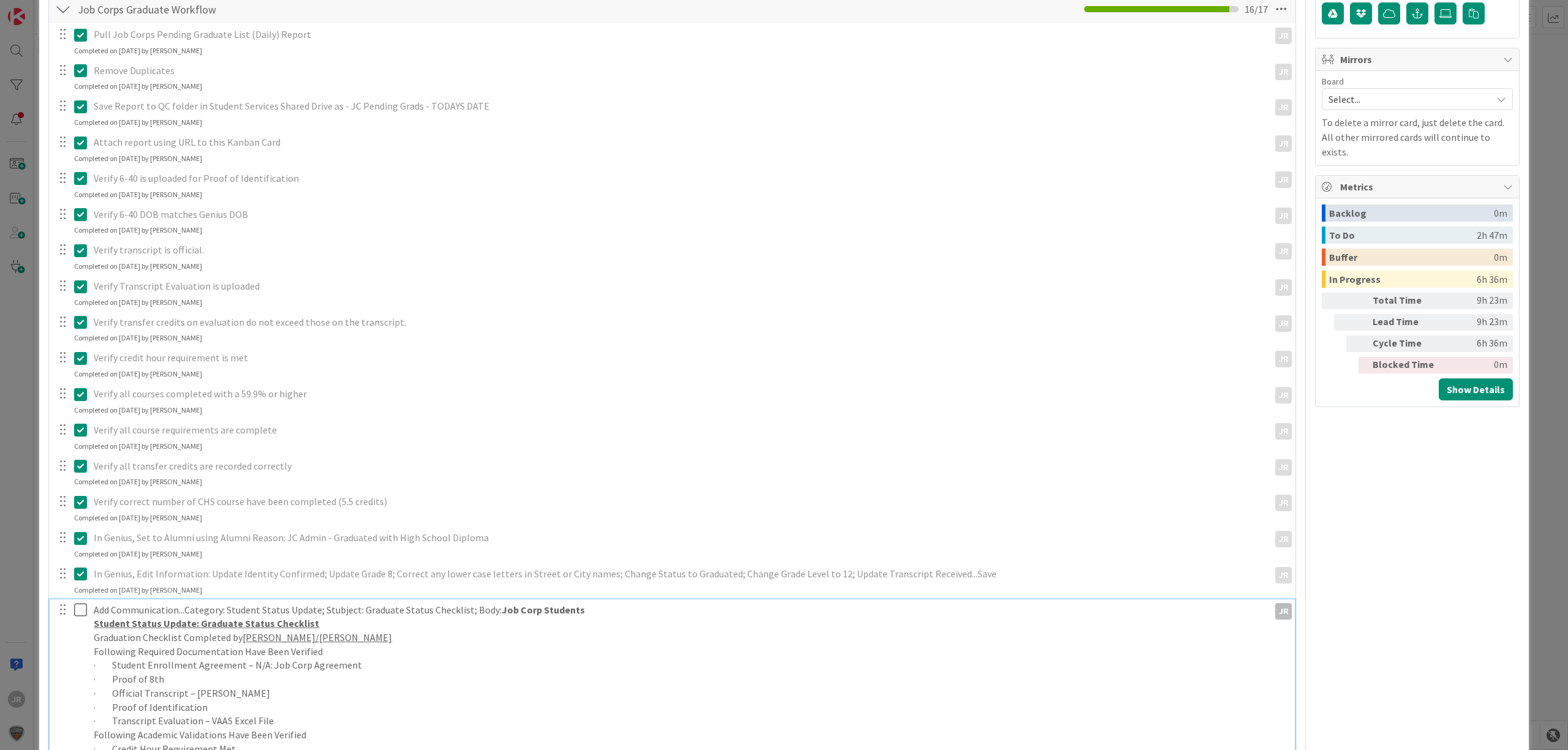
click at [76, 606] on icon at bounding box center [81, 610] width 13 height 15
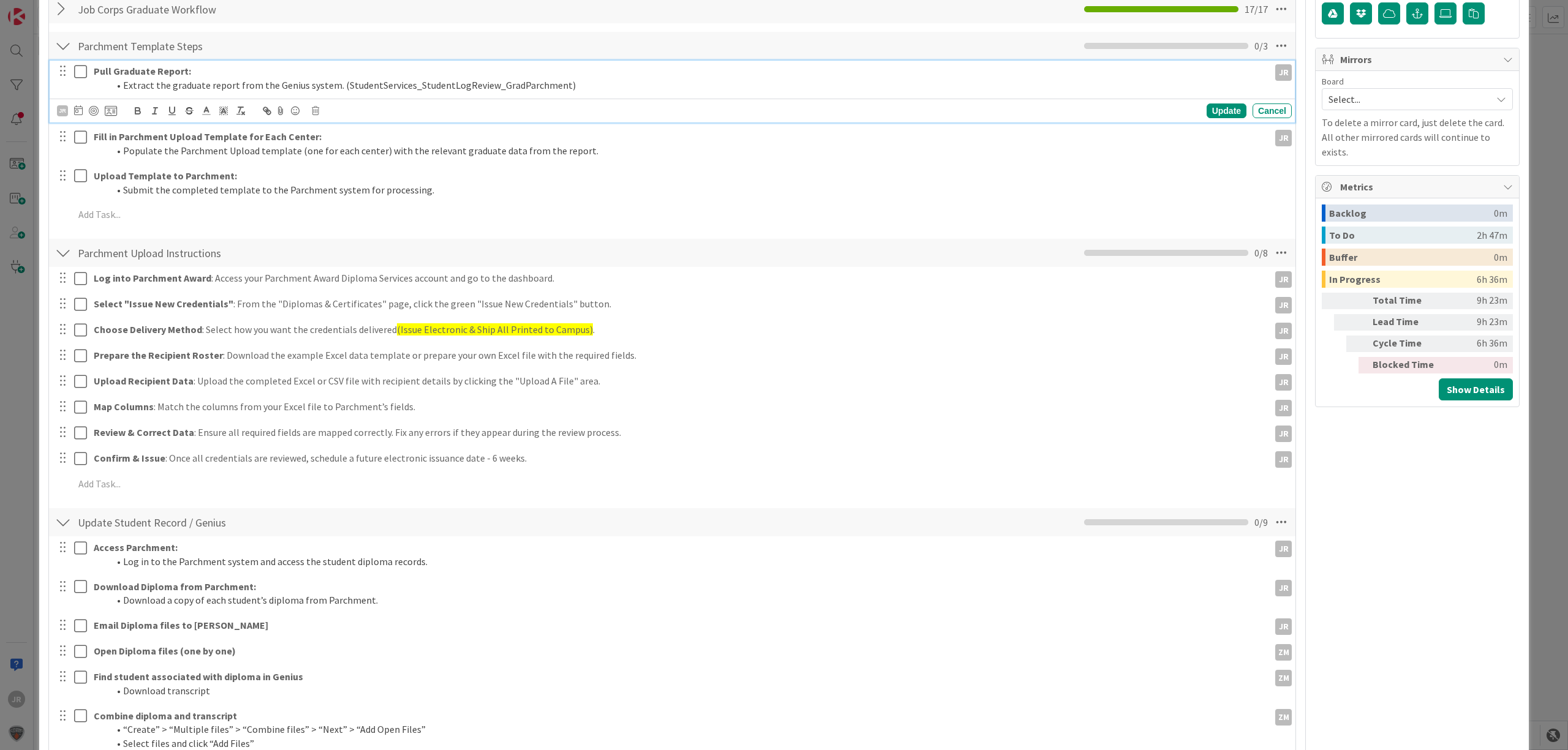
click at [77, 71] on icon at bounding box center [81, 71] width 13 height 15
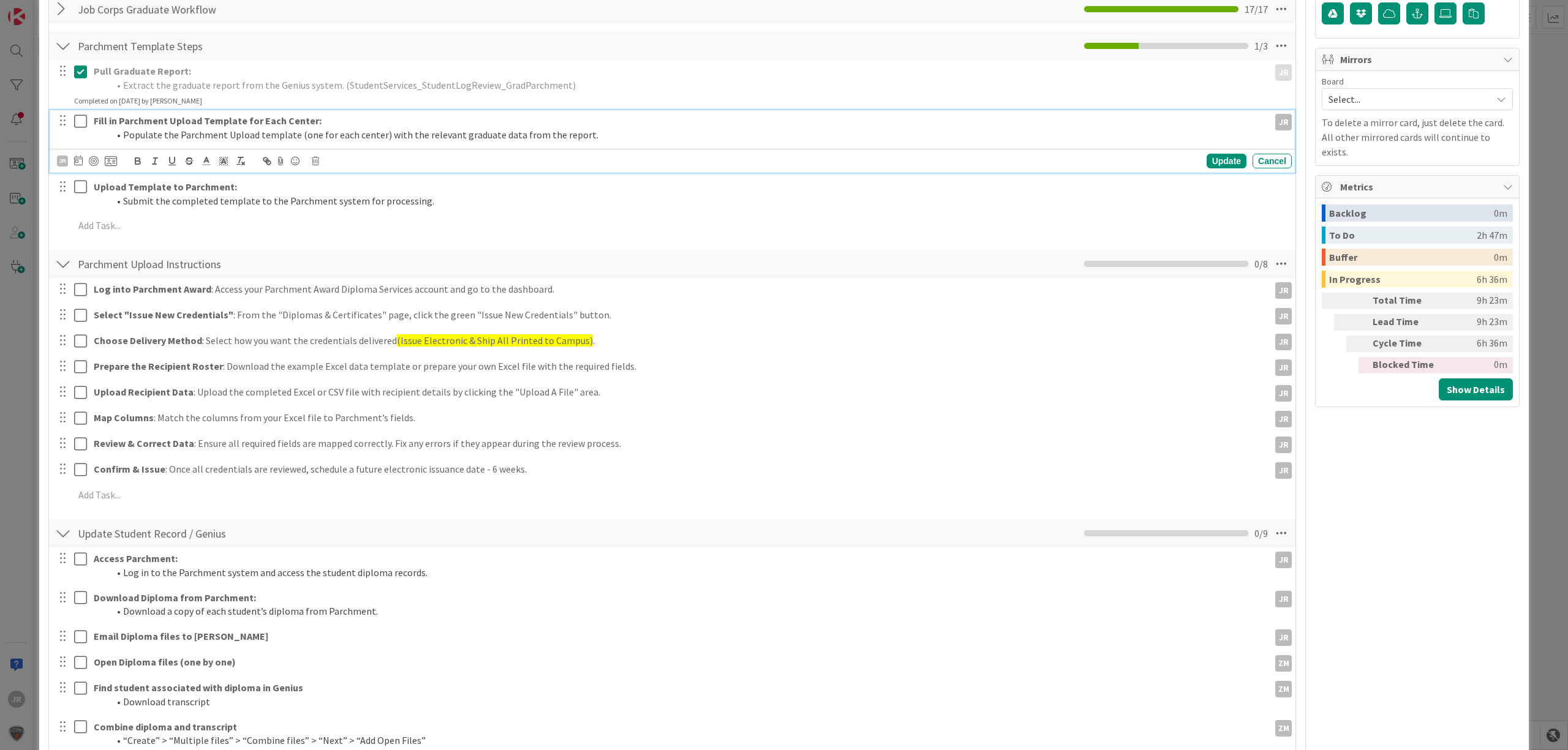
click at [83, 116] on icon at bounding box center [81, 121] width 13 height 15
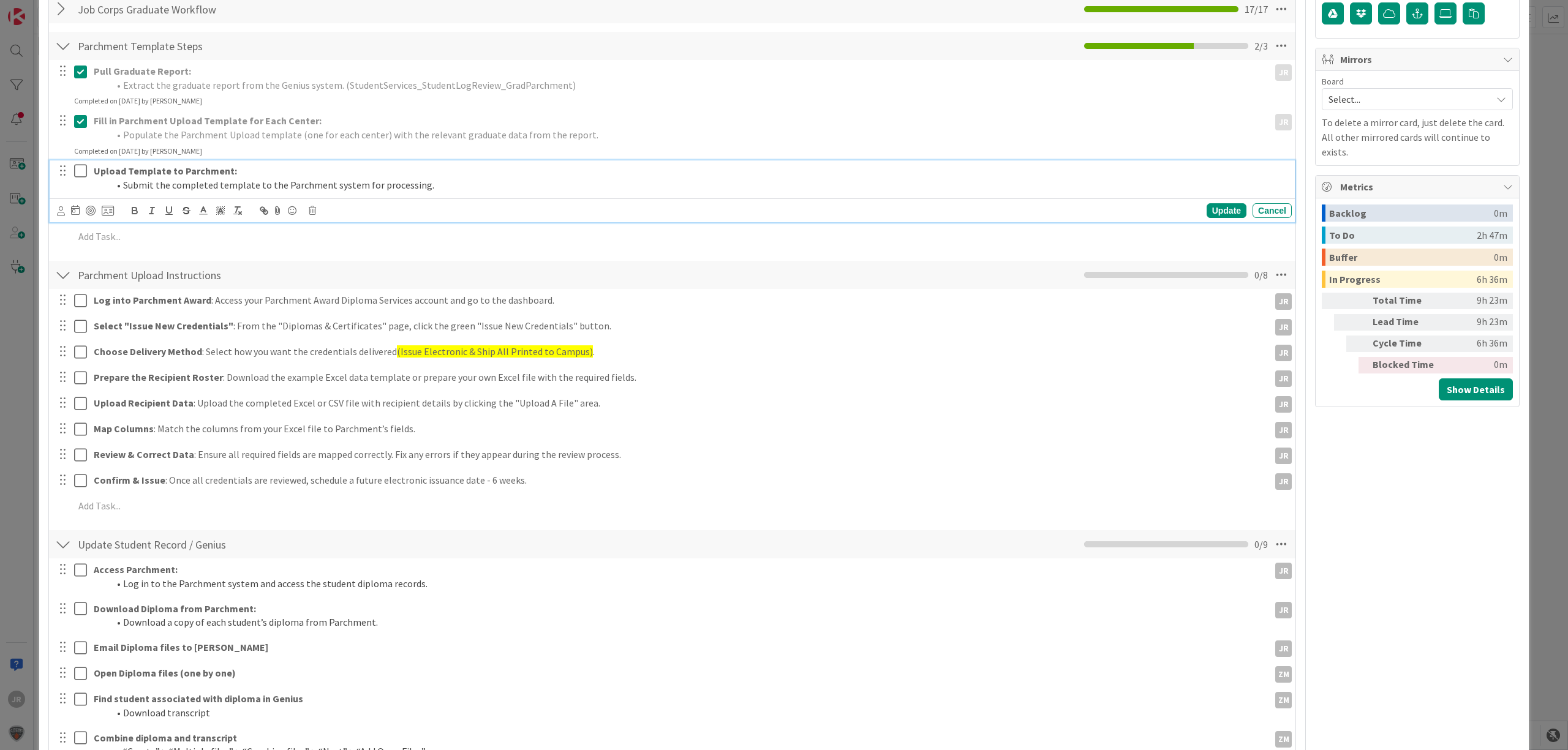
click at [84, 167] on icon at bounding box center [81, 171] width 13 height 15
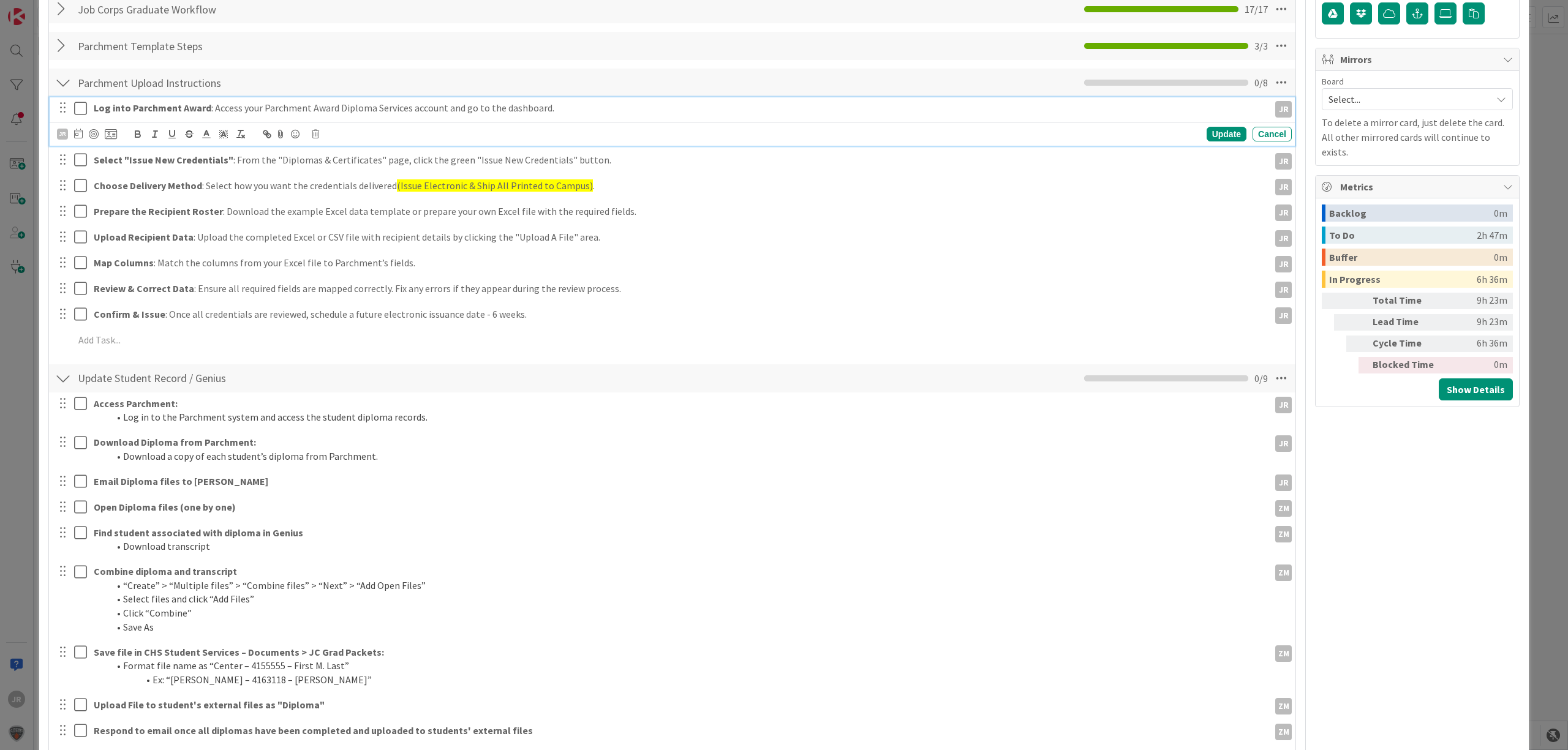
click at [76, 110] on icon at bounding box center [81, 108] width 13 height 15
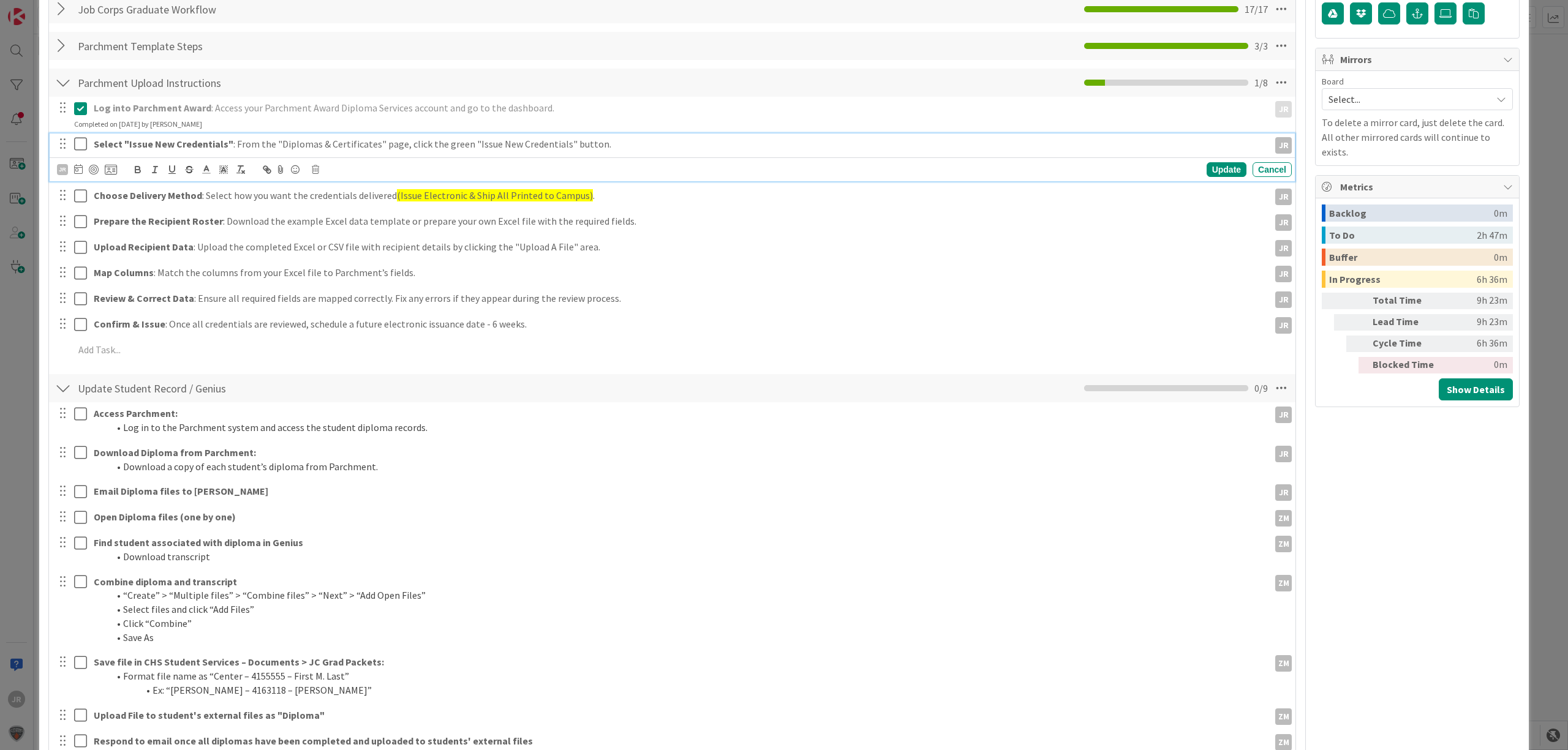
click at [82, 151] on icon at bounding box center [81, 144] width 13 height 15
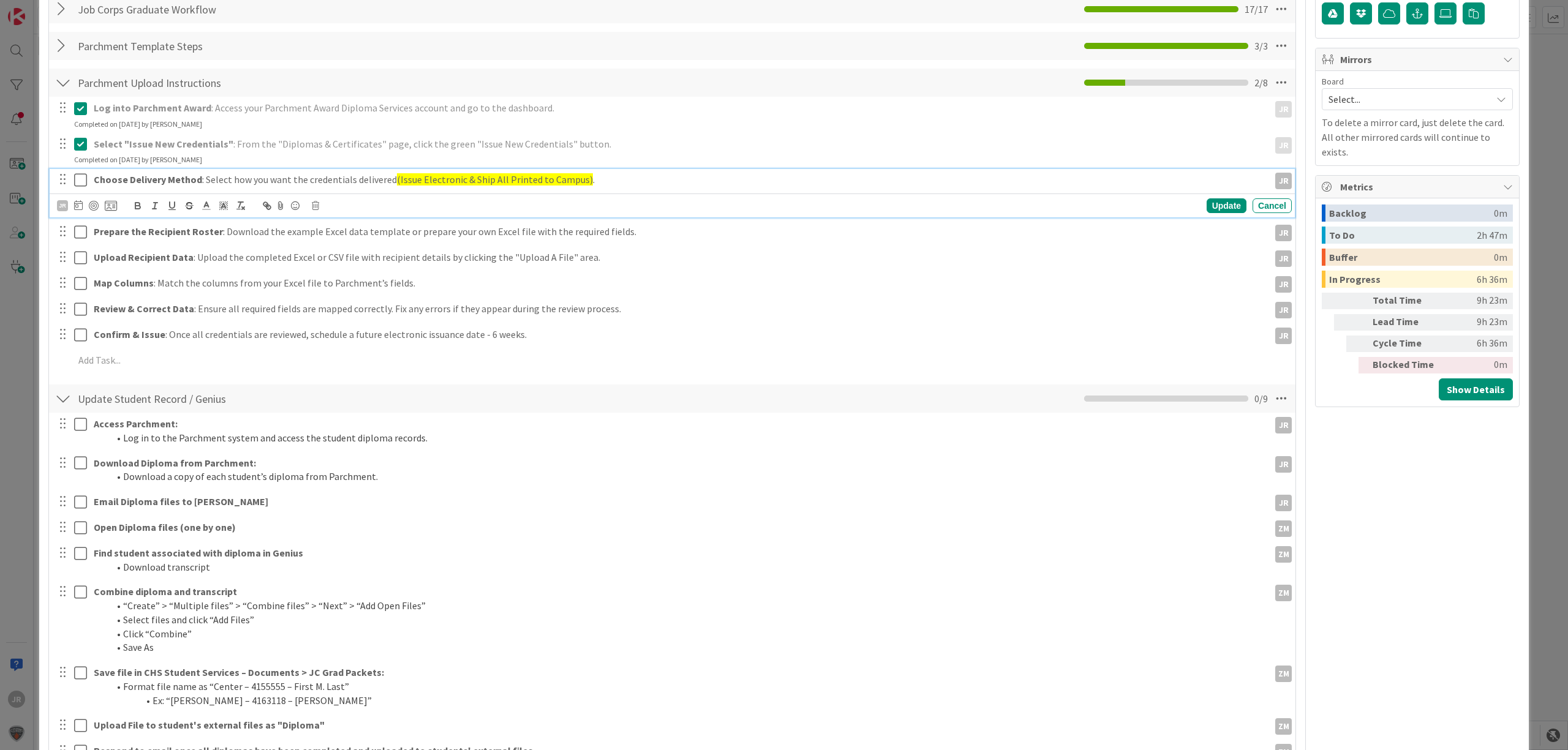
click at [83, 179] on icon at bounding box center [81, 180] width 13 height 15
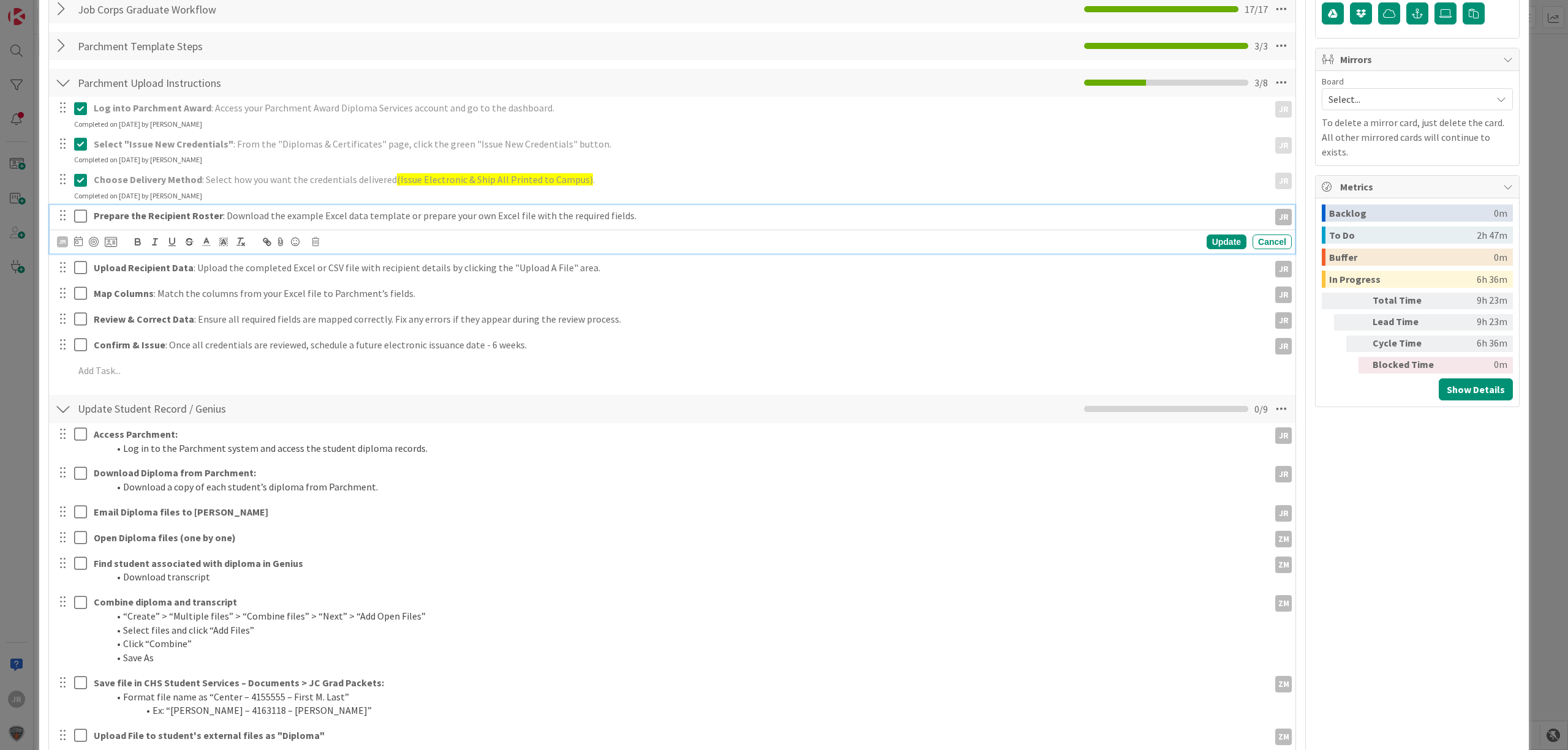
click at [83, 218] on icon at bounding box center [81, 216] width 13 height 15
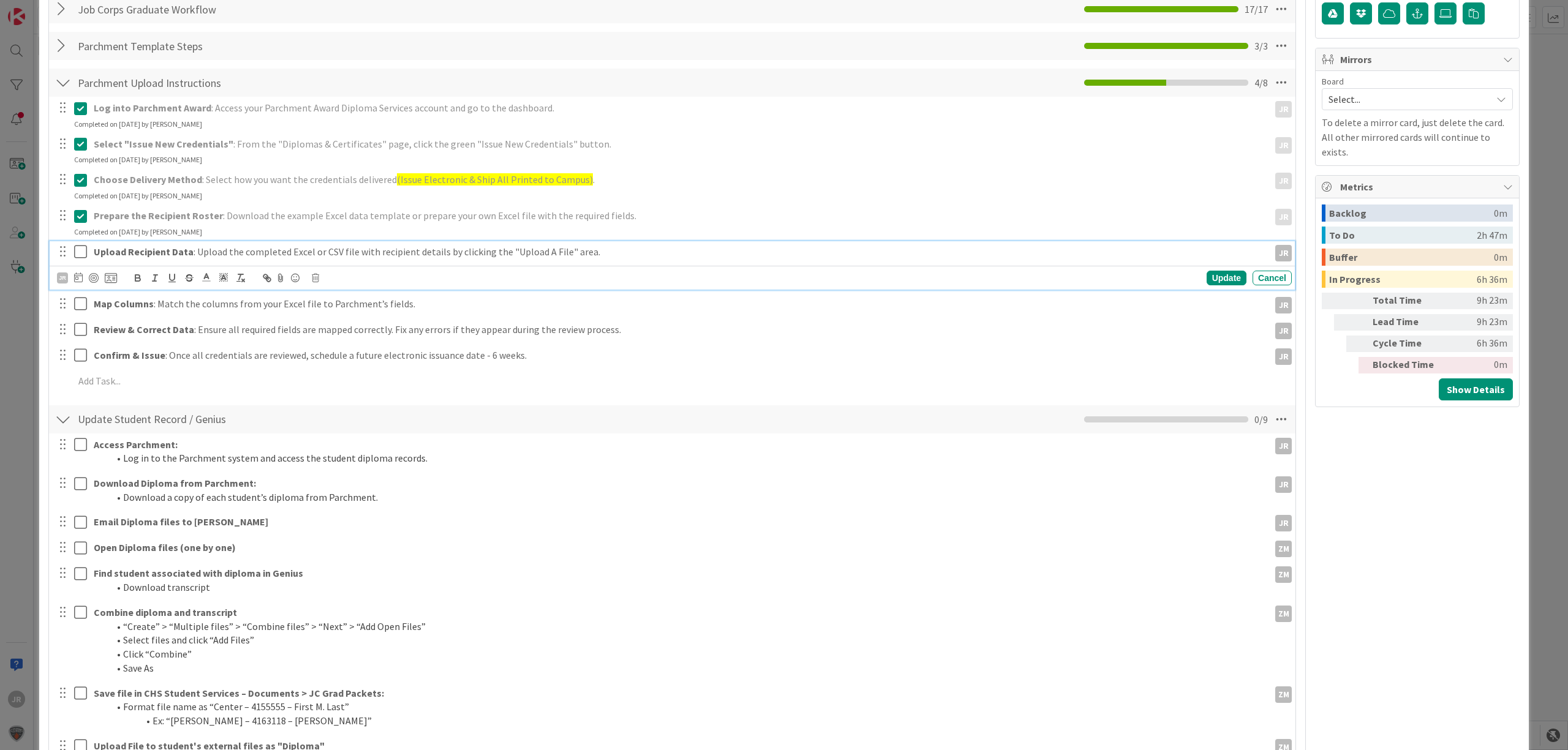
click at [83, 251] on icon at bounding box center [81, 252] width 13 height 15
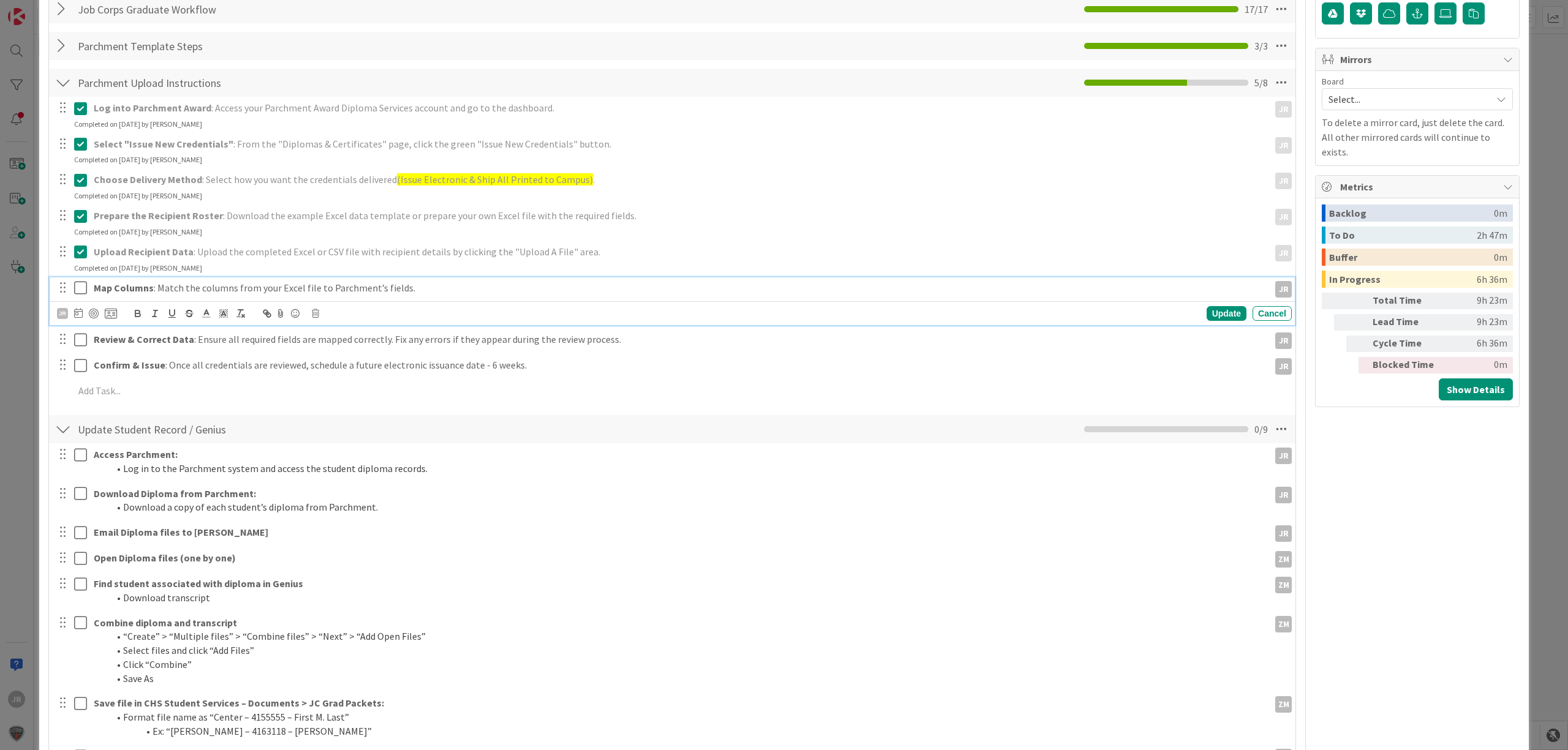
click at [79, 289] on icon at bounding box center [81, 288] width 13 height 15
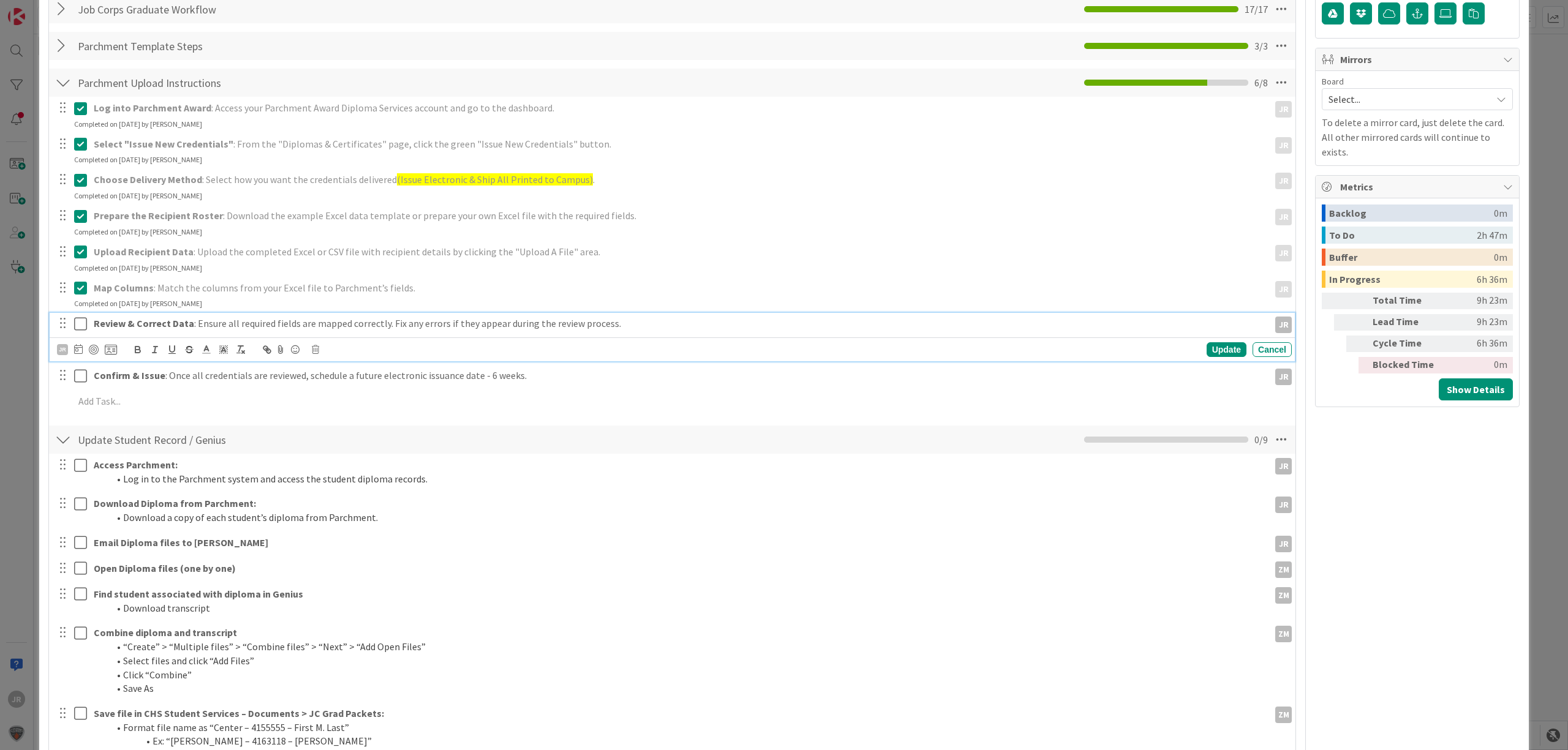
click at [79, 321] on icon at bounding box center [81, 324] width 13 height 15
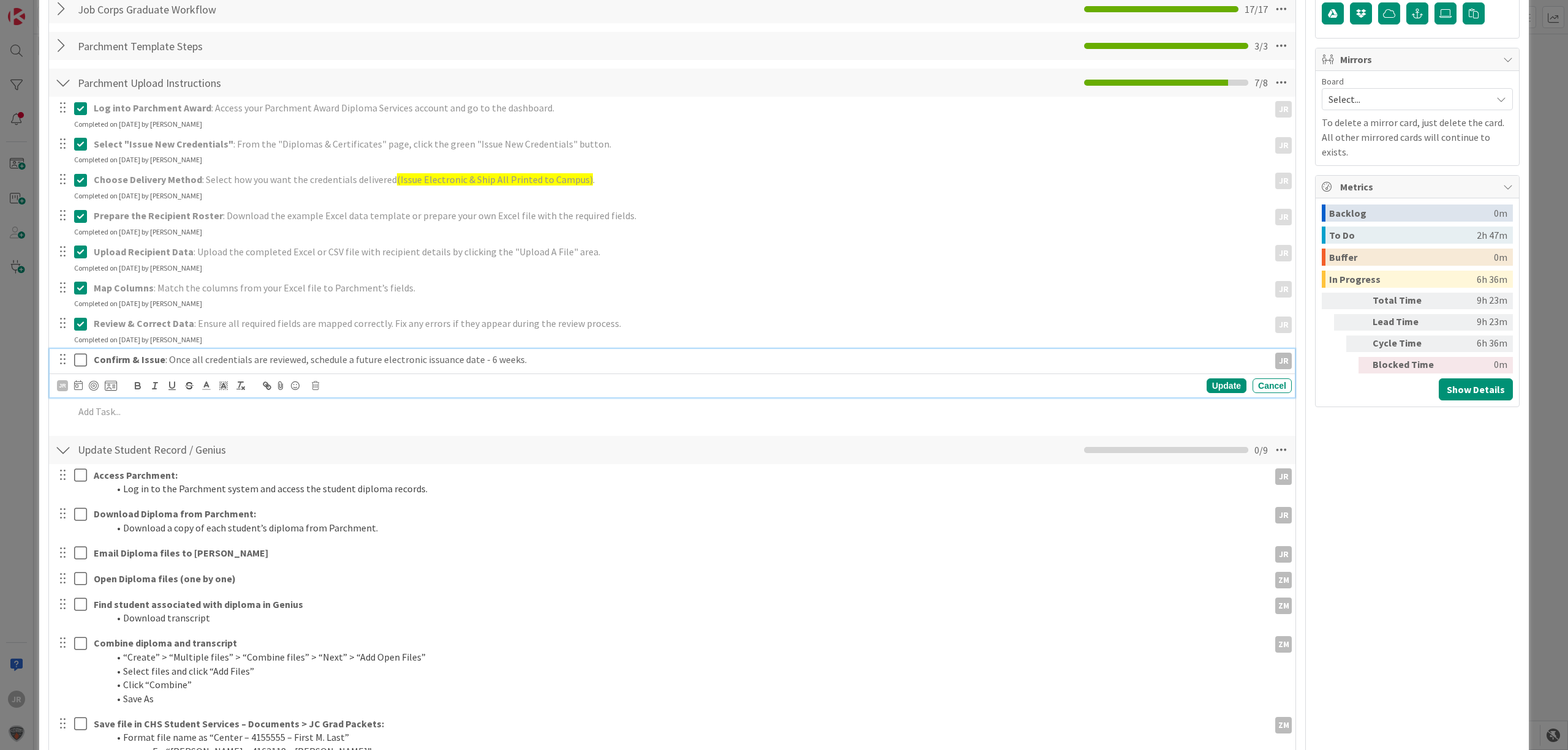
click at [79, 360] on icon at bounding box center [81, 360] width 13 height 15
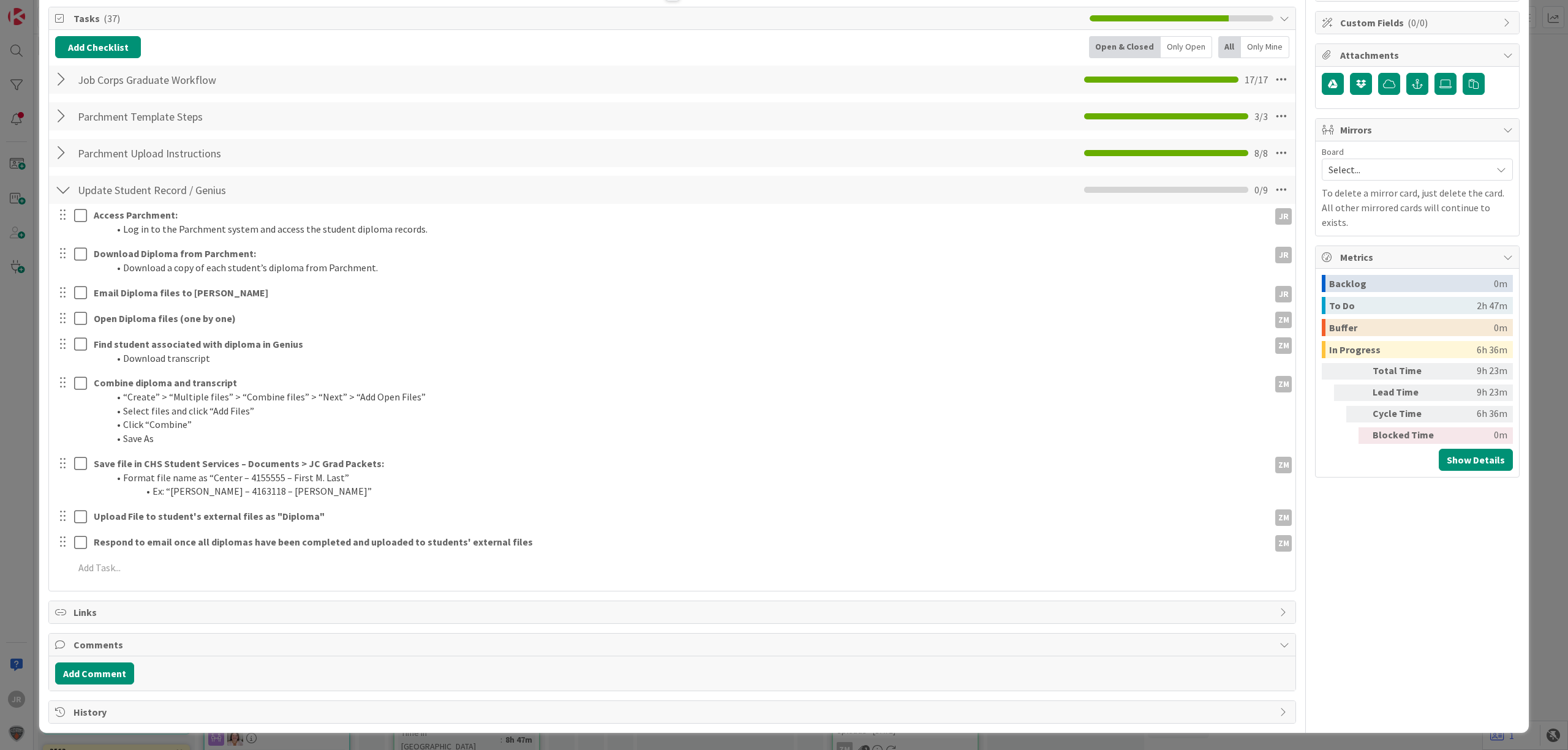
scroll to position [178, 0]
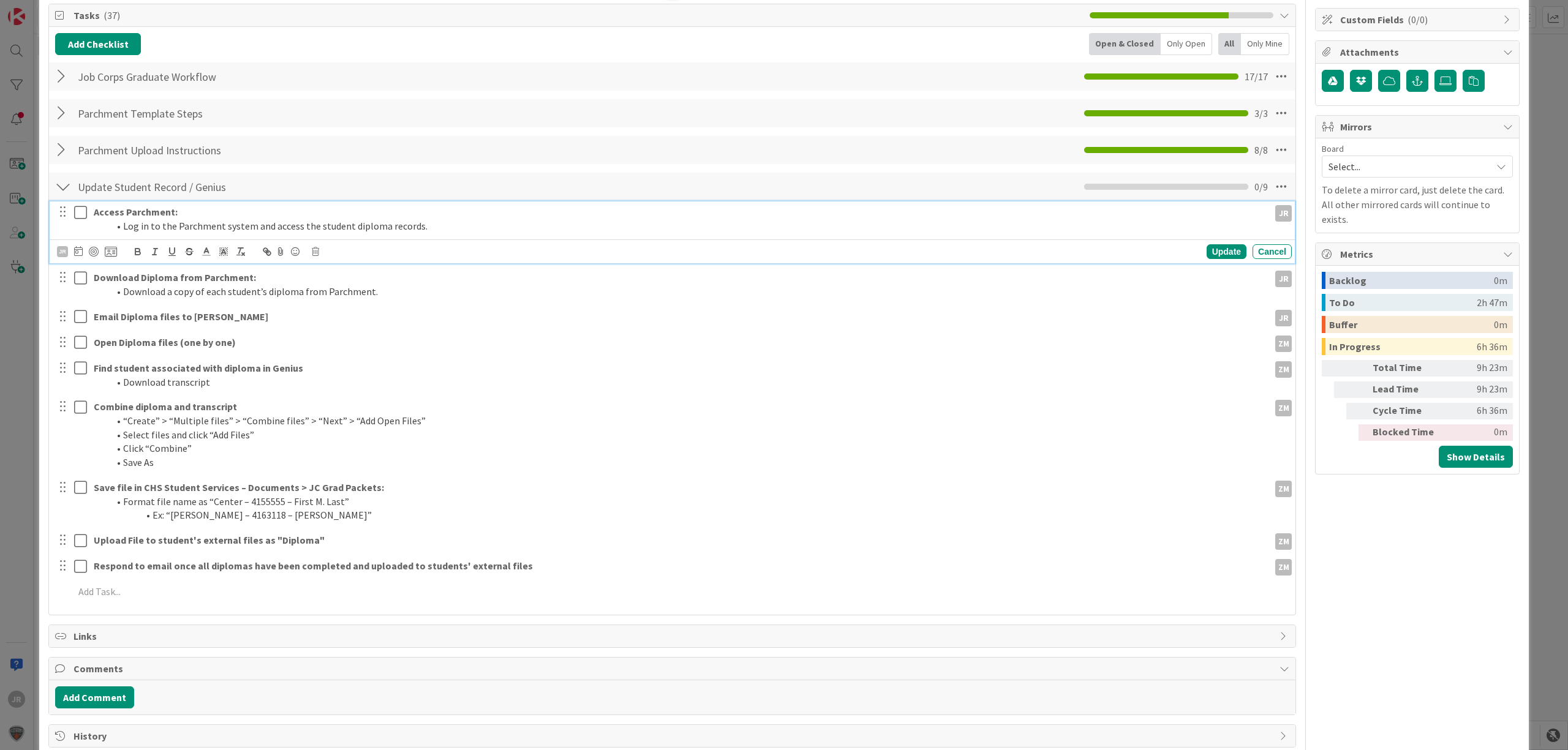
click at [79, 214] on div "Access Parchment: Log in to the Parchment system and access the student diploma…" at bounding box center [672, 232] width 1245 height 62
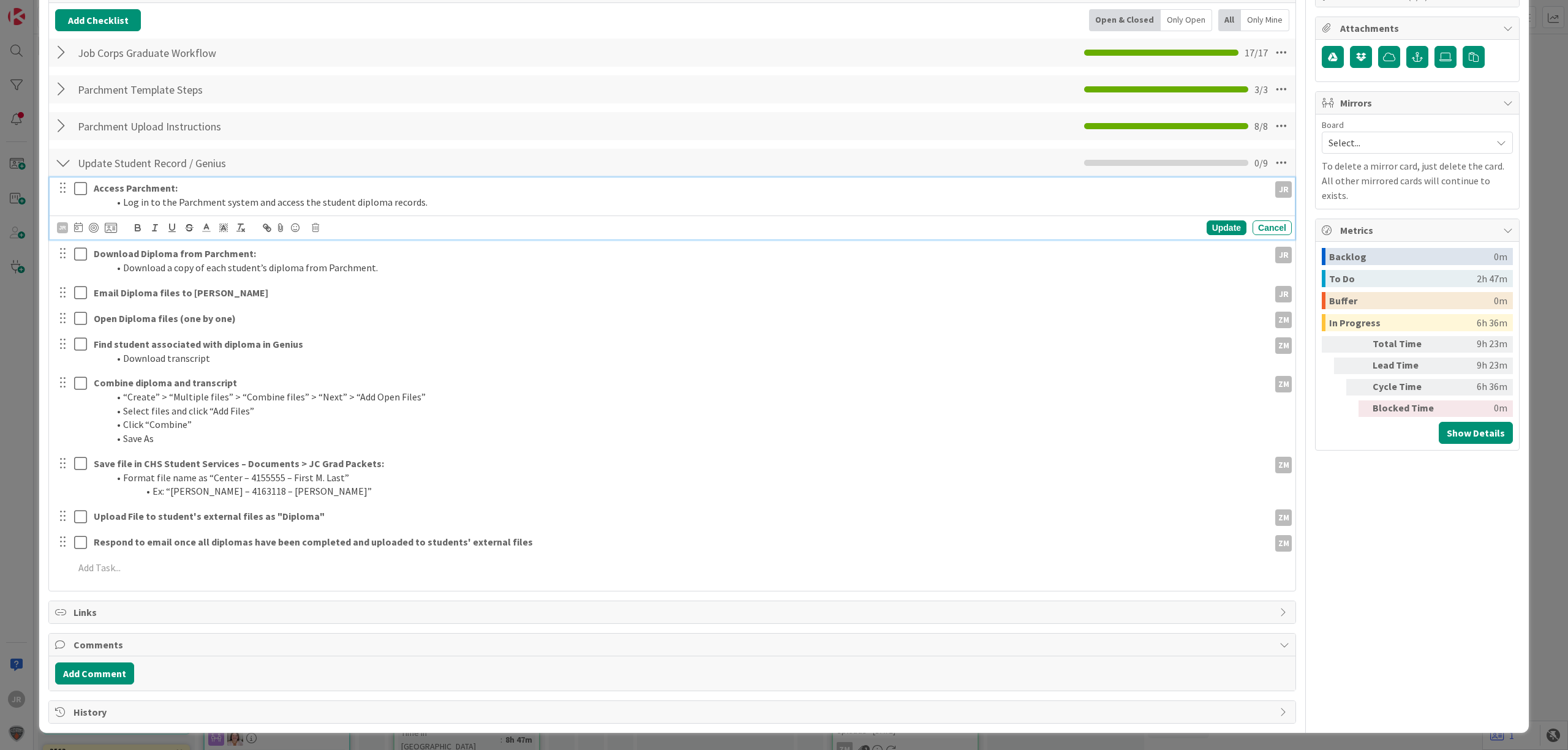
click at [82, 189] on icon at bounding box center [81, 189] width 13 height 15
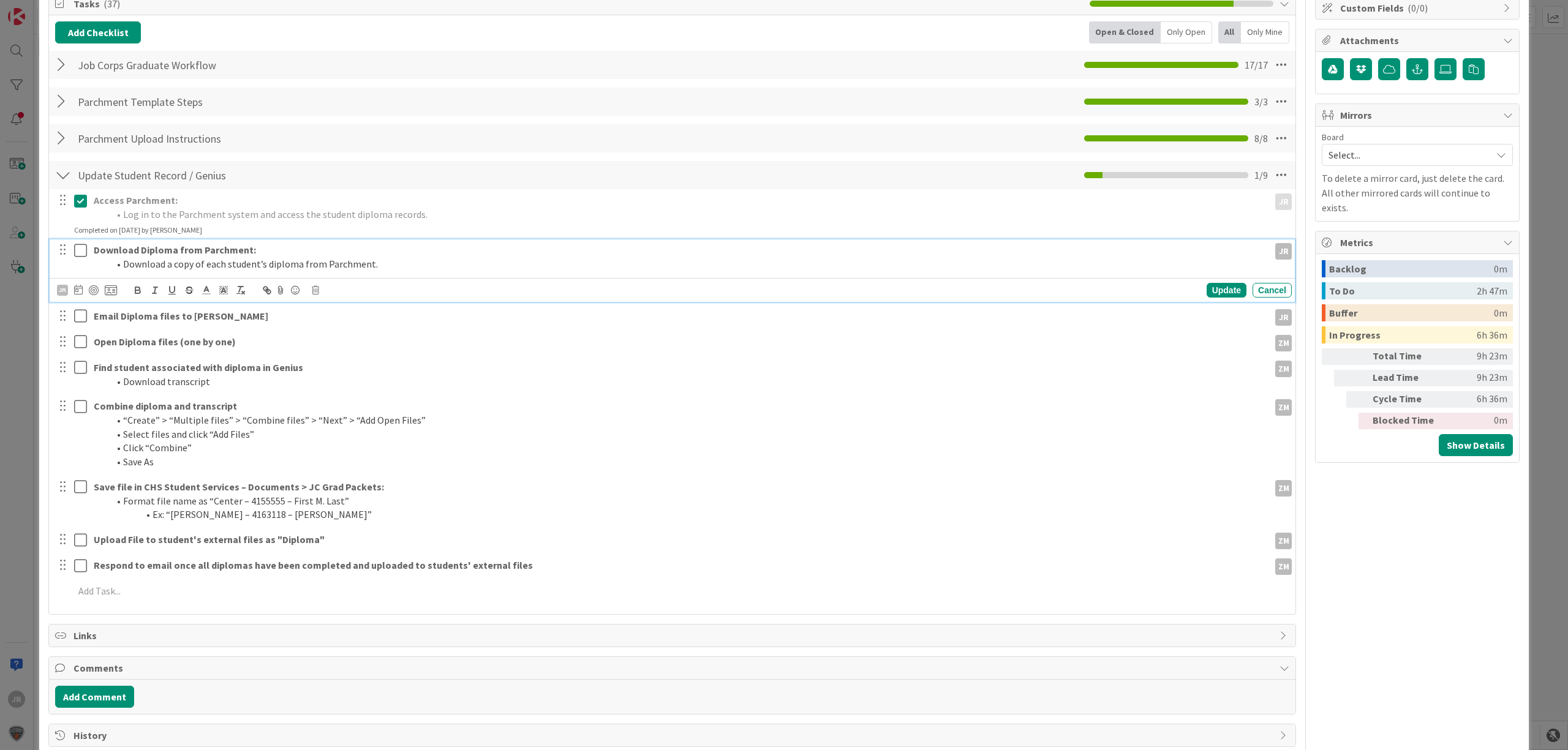
click at [84, 253] on div at bounding box center [71, 257] width 34 height 35
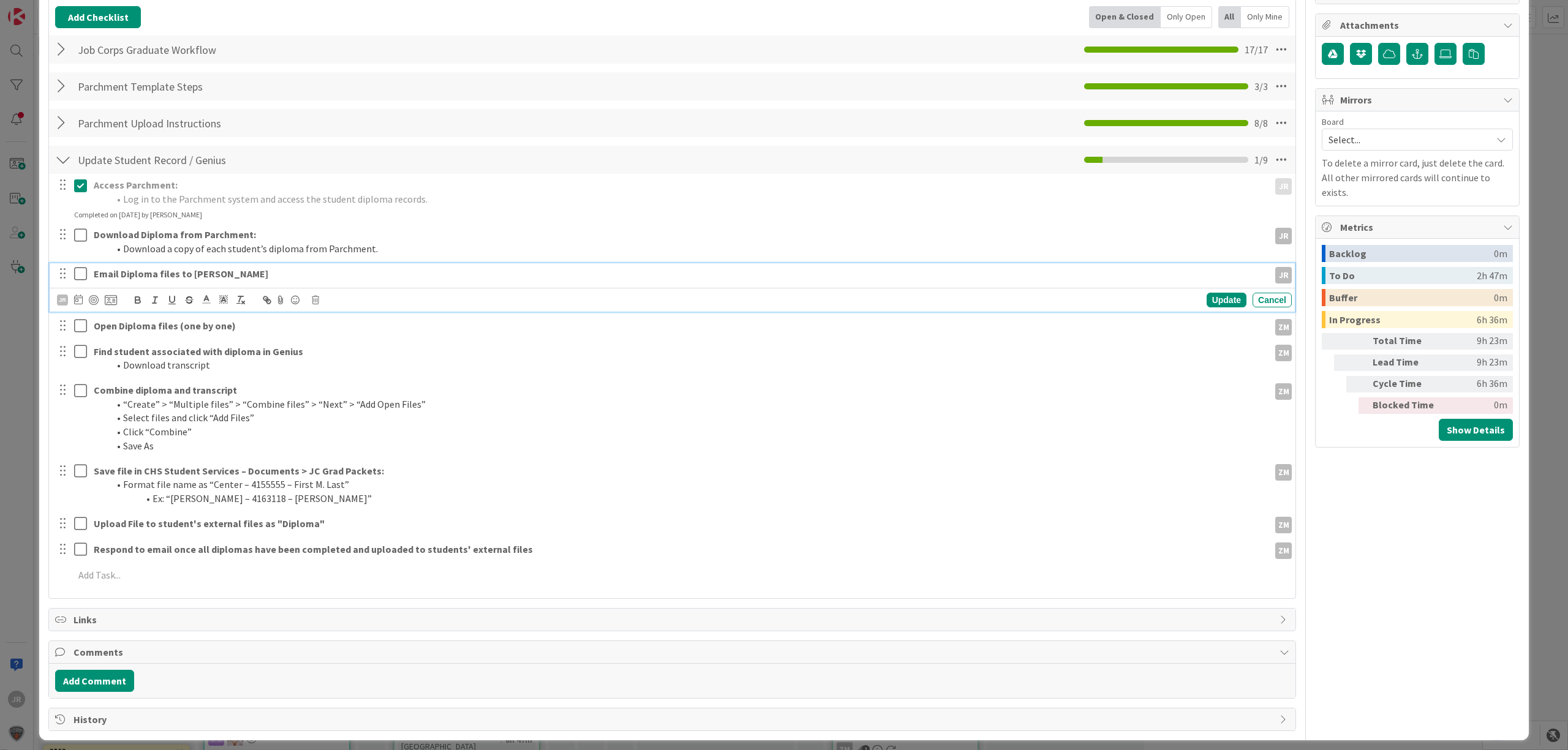
click at [82, 301] on div "Email Diploma files to [PERSON_NAME] Update Cancel" at bounding box center [672, 288] width 1245 height 48
click at [87, 237] on icon at bounding box center [81, 235] width 13 height 15
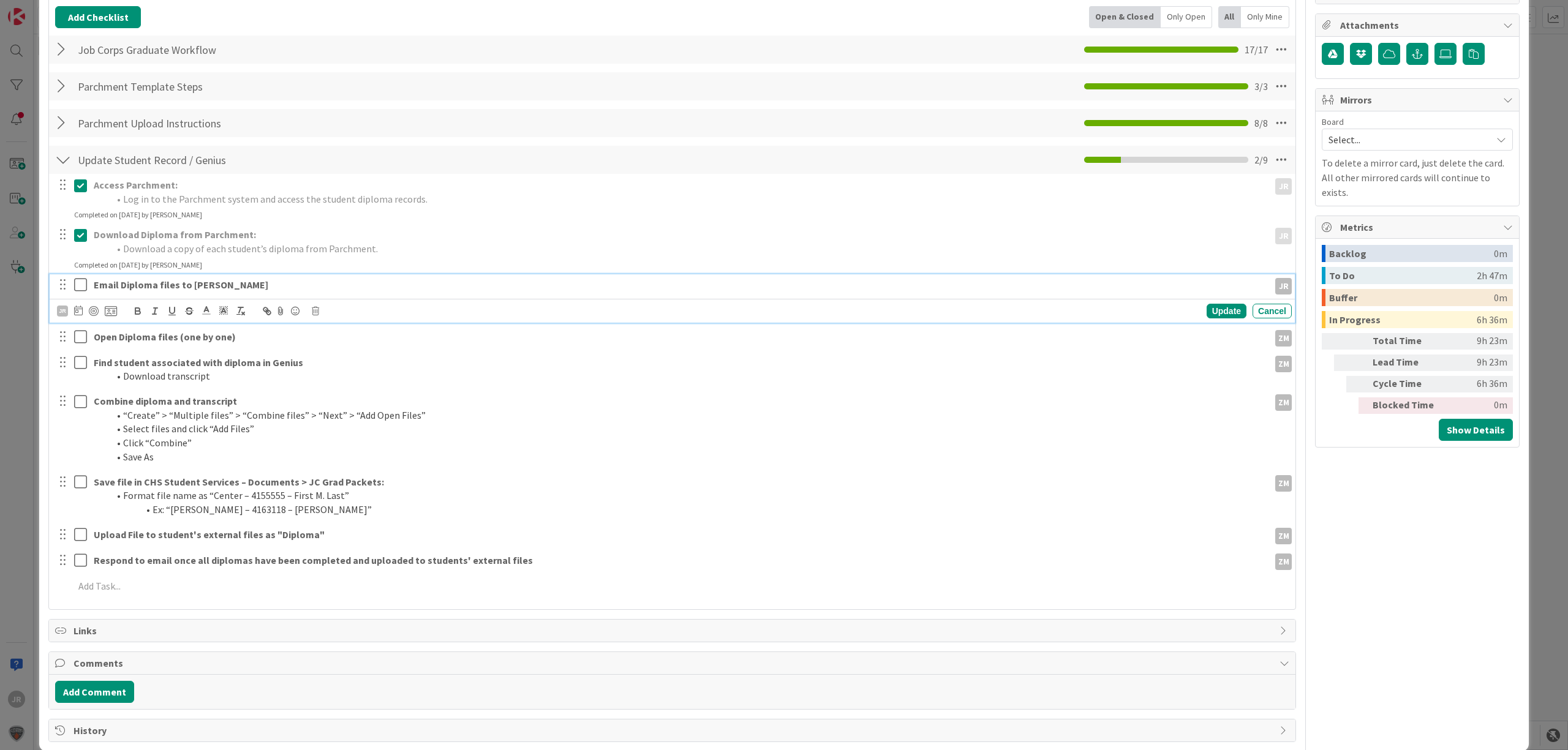
click at [82, 289] on icon at bounding box center [81, 285] width 13 height 15
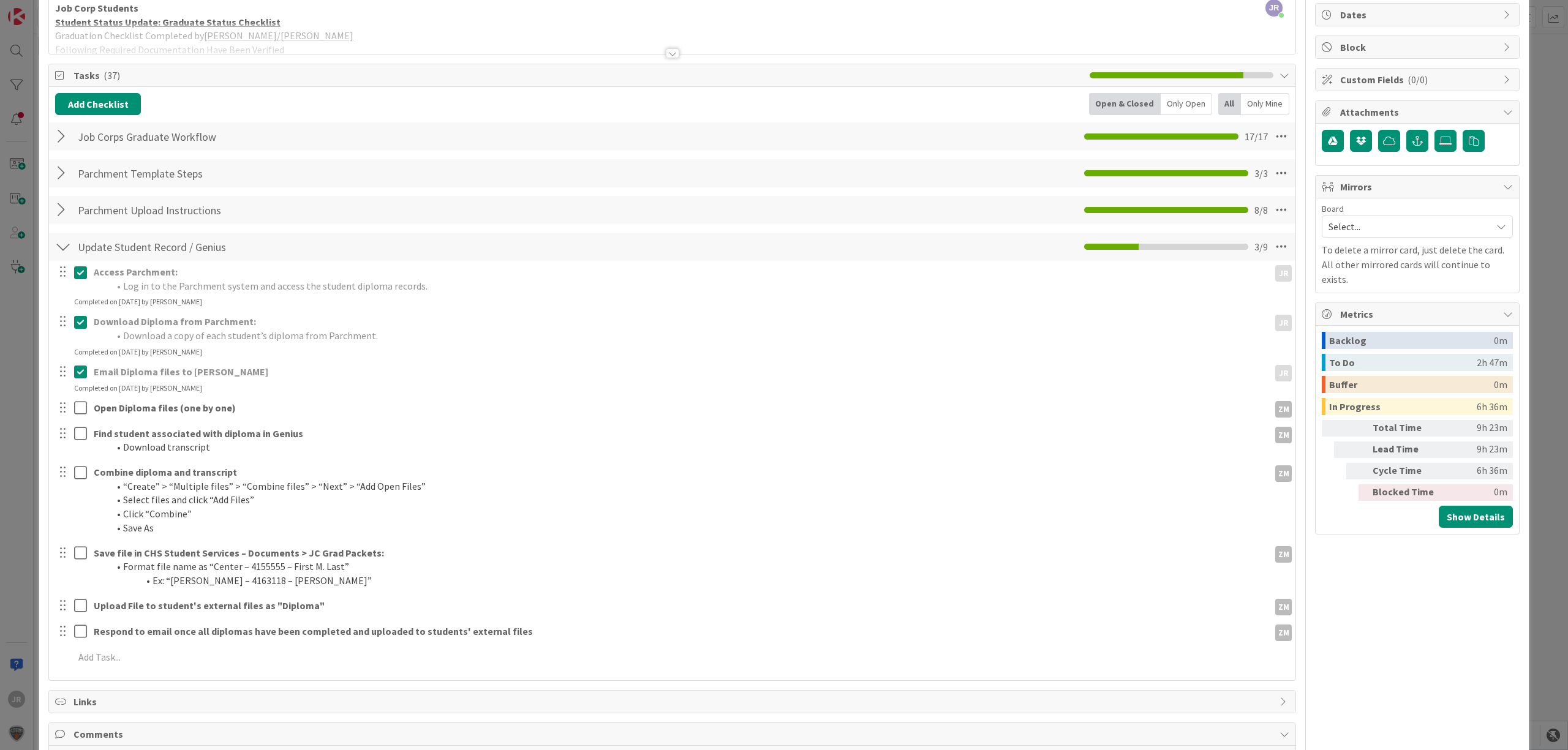
scroll to position [0, 0]
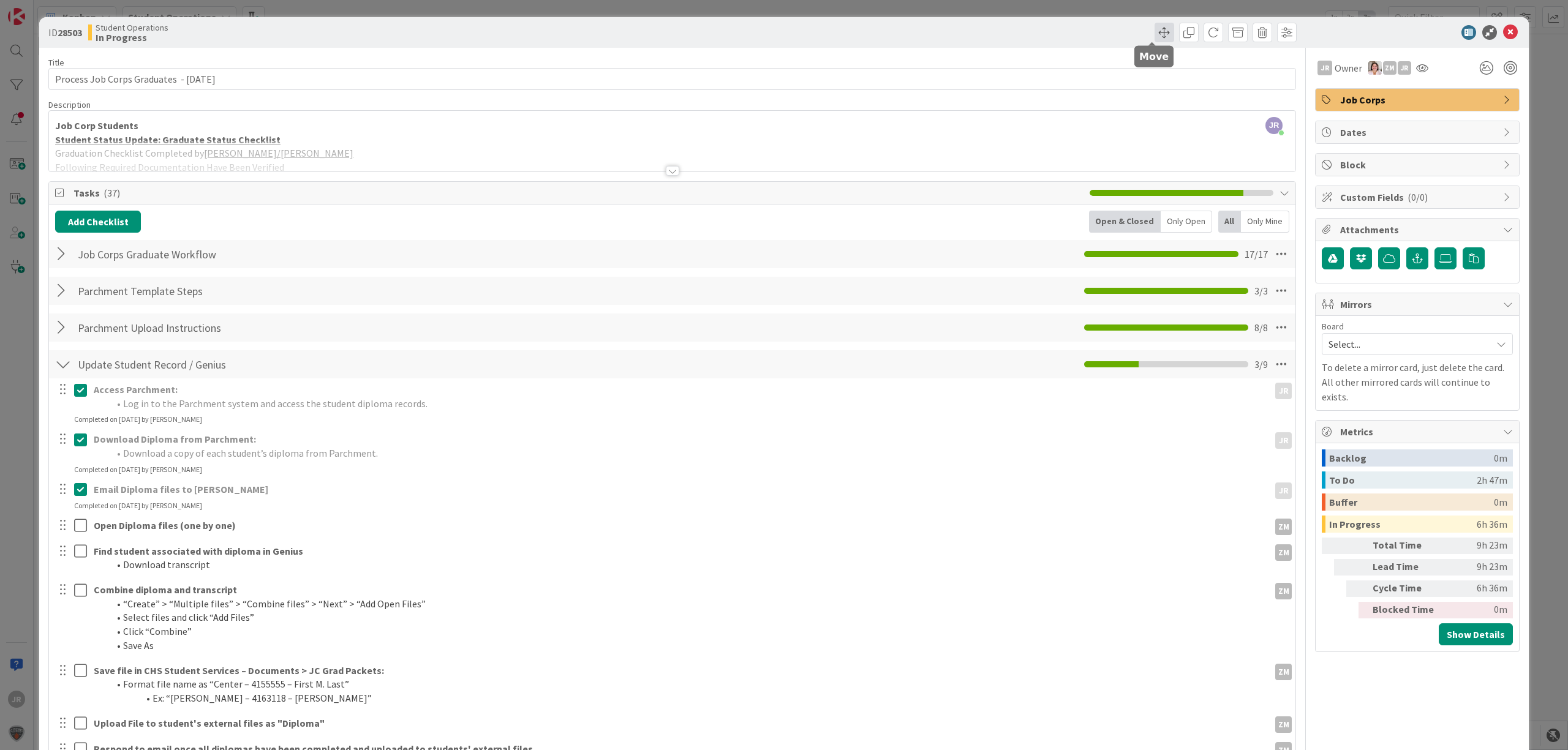
click at [1154, 29] on span at bounding box center [1164, 32] width 20 height 20
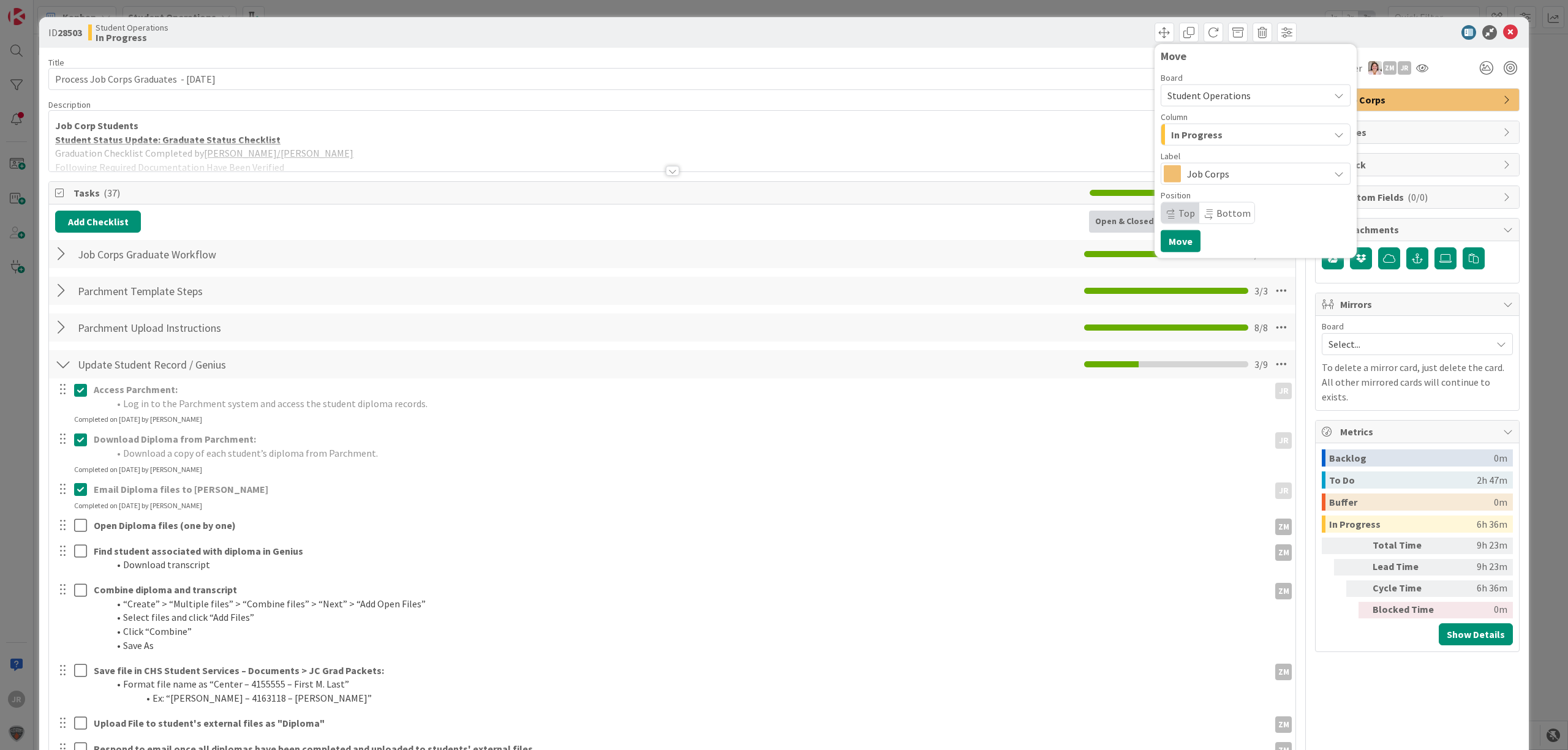
click at [1178, 141] on span "In Progress" at bounding box center [1197, 135] width 52 height 16
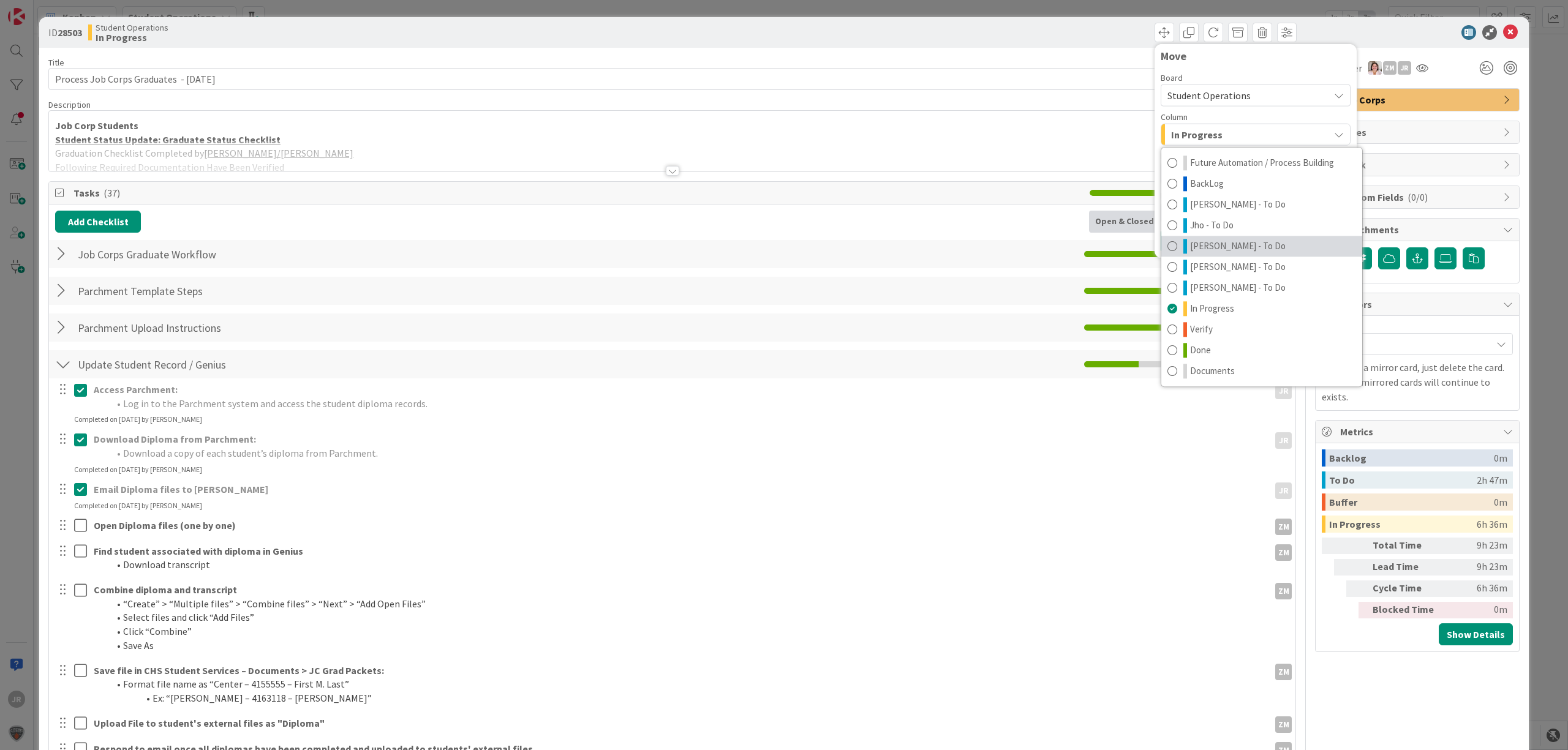
click at [1200, 238] on link "[PERSON_NAME] - To Do" at bounding box center [1262, 246] width 201 height 21
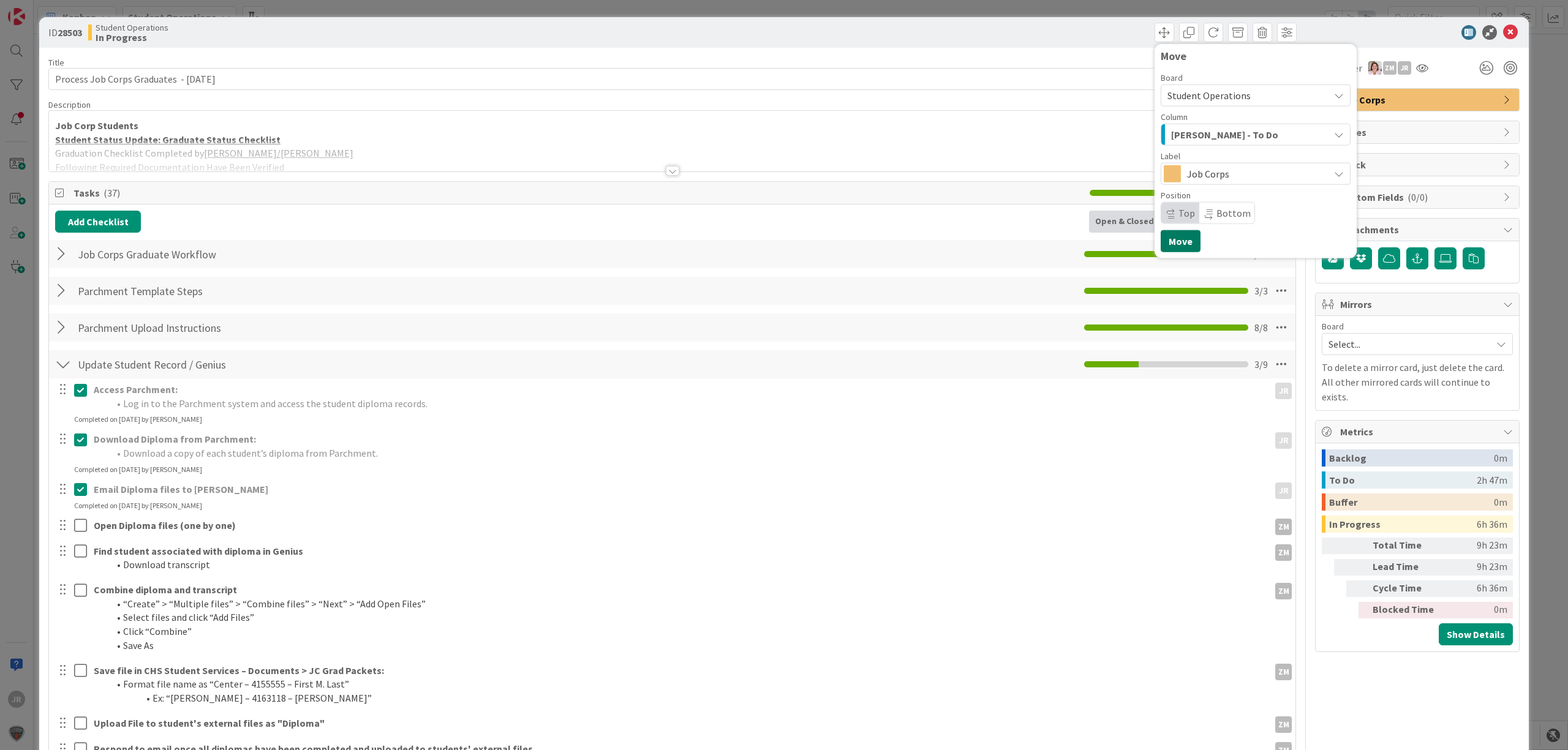
click at [1176, 233] on button "Move" at bounding box center [1181, 241] width 40 height 22
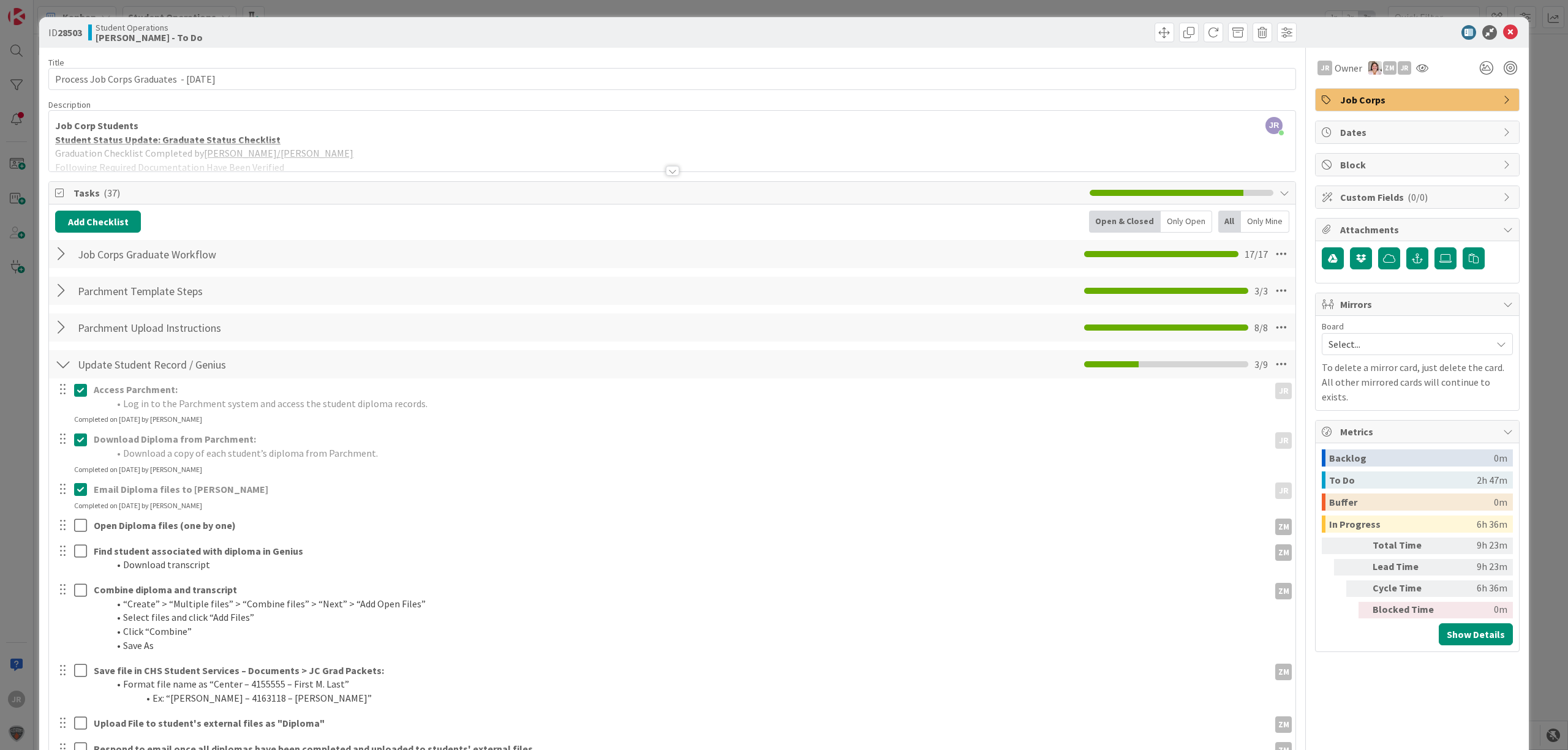
click at [943, 5] on div "ID 28503 Student Operations [PERSON_NAME] - To Do Move Move Title 41 / 128 Proc…" at bounding box center [784, 375] width 1568 height 750
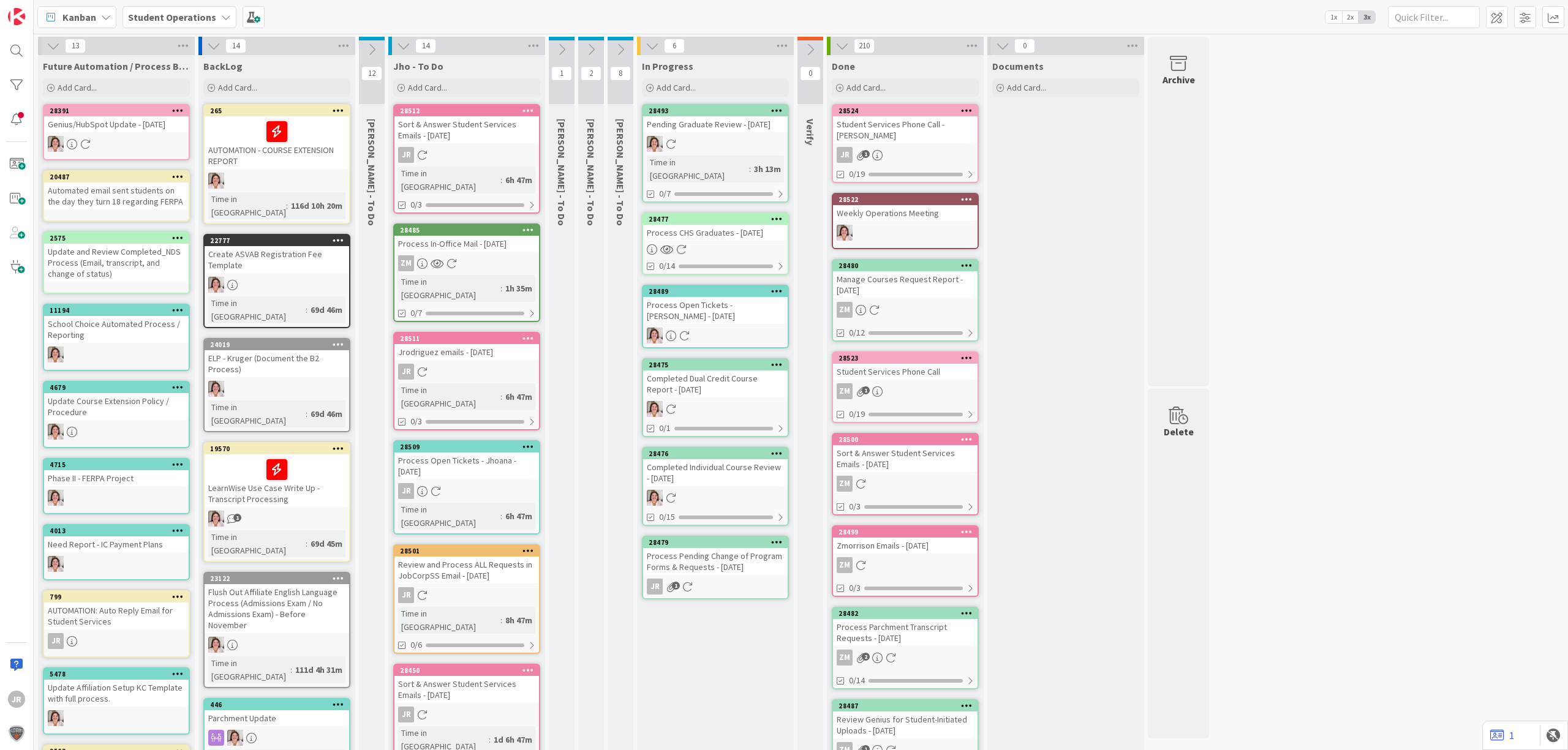
click at [711, 548] on div "Process Pending Change of Program Forms & Requests - [DATE]" at bounding box center [715, 561] width 144 height 27
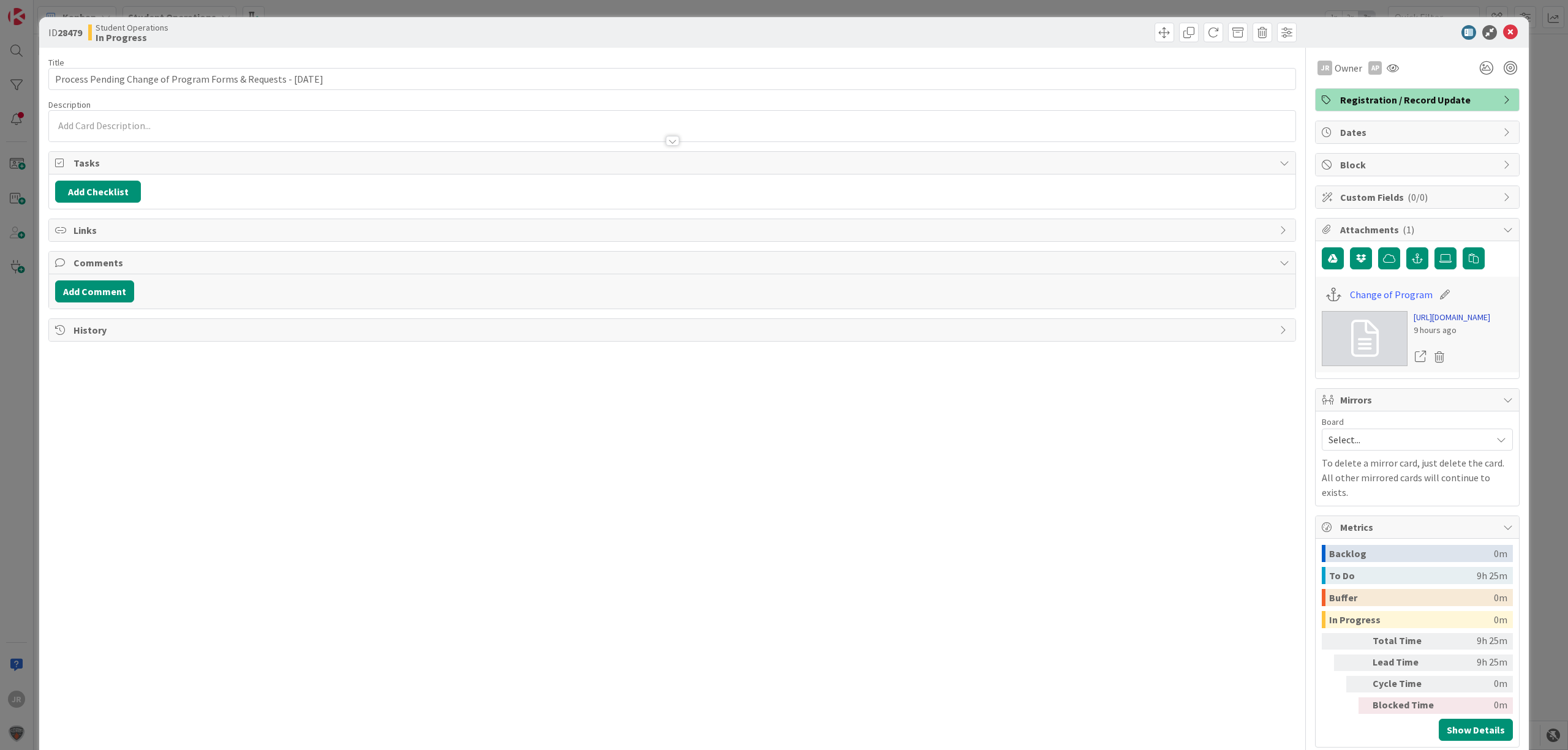
click at [1424, 324] on link "[URL][DOMAIN_NAME]" at bounding box center [1451, 317] width 76 height 13
click at [1154, 32] on span at bounding box center [1164, 32] width 20 height 20
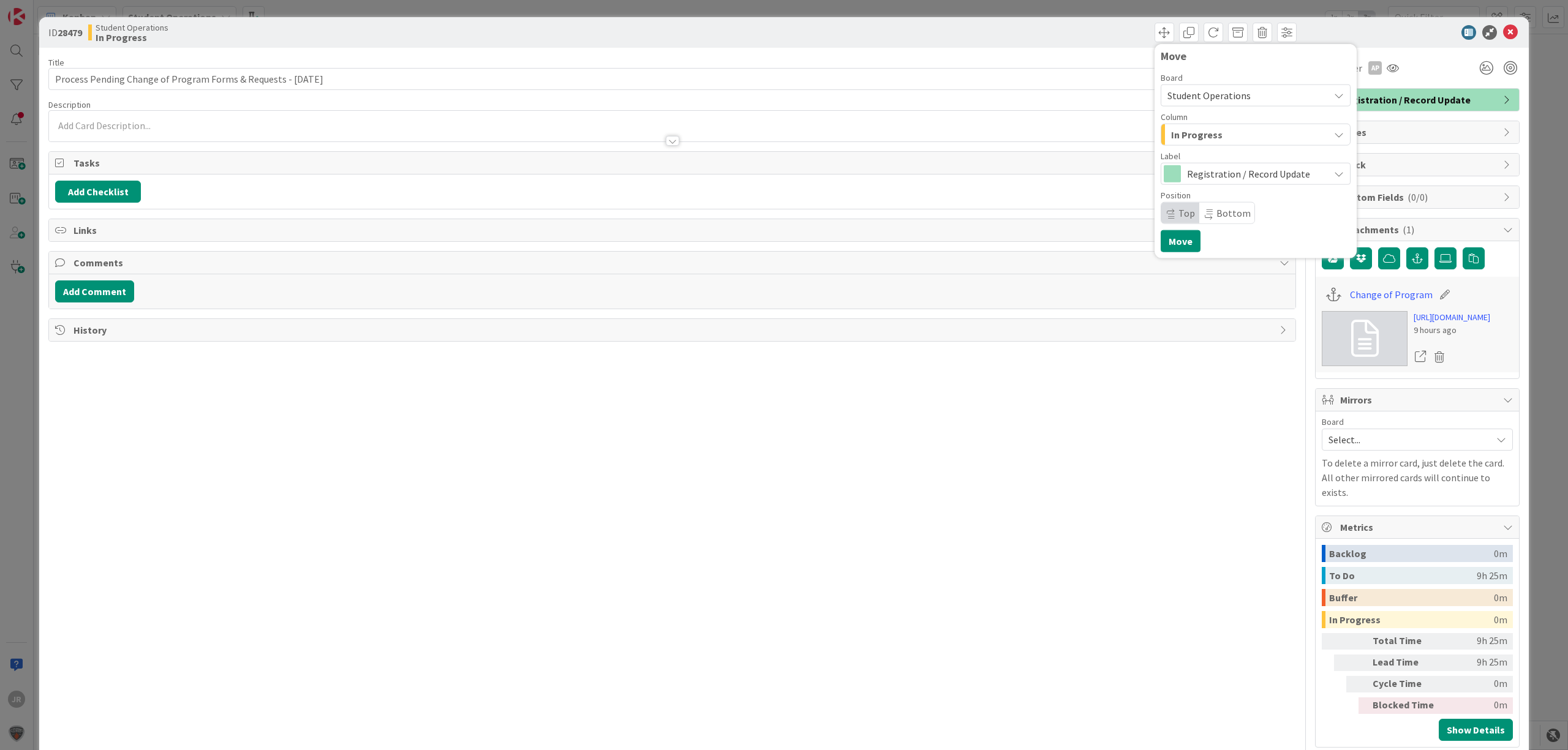
click at [1191, 125] on div "In Progress" at bounding box center [1248, 135] width 161 height 20
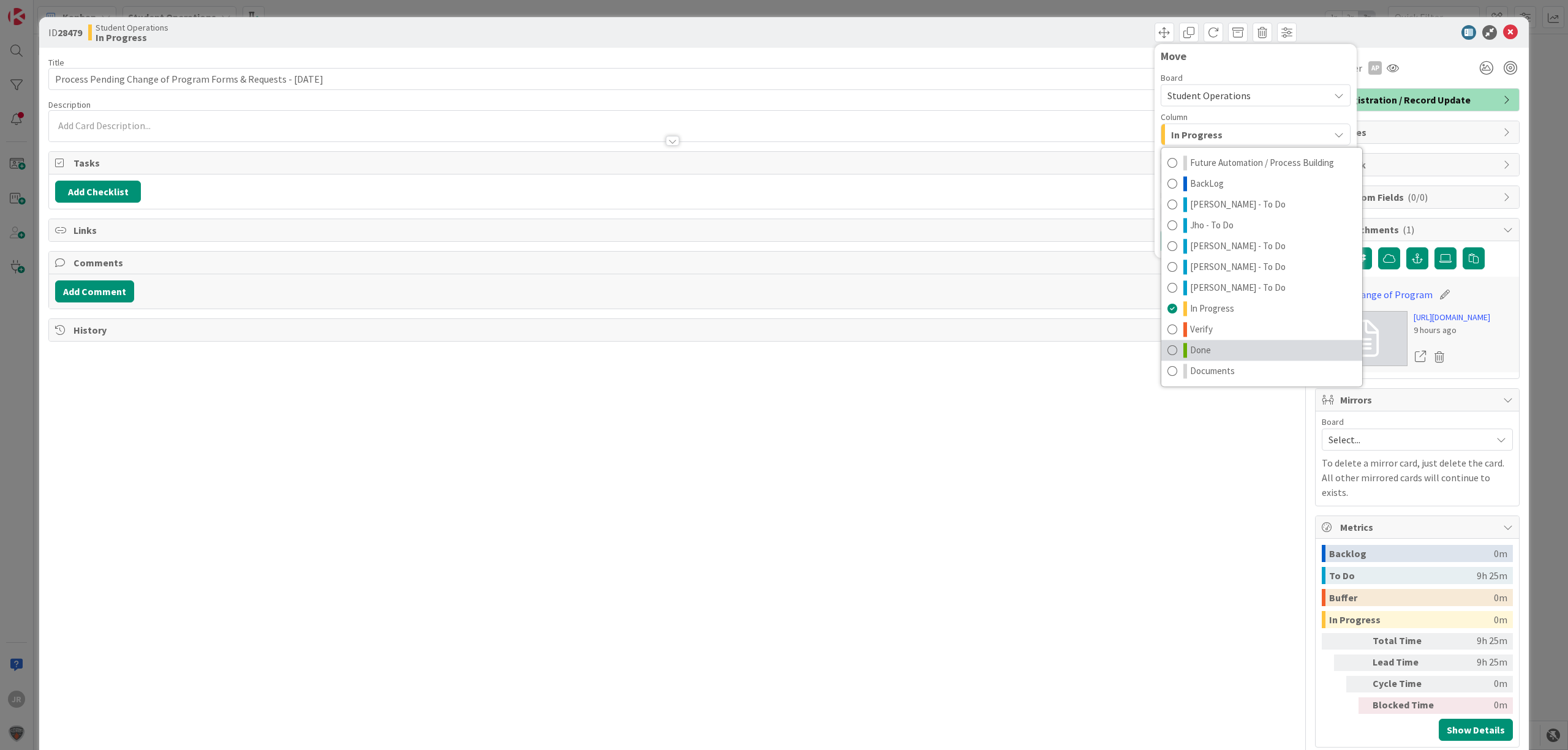
drag, startPoint x: 1241, startPoint y: 345, endPoint x: 1238, endPoint y: 317, distance: 28.2
click at [1241, 346] on link "Done" at bounding box center [1262, 350] width 201 height 21
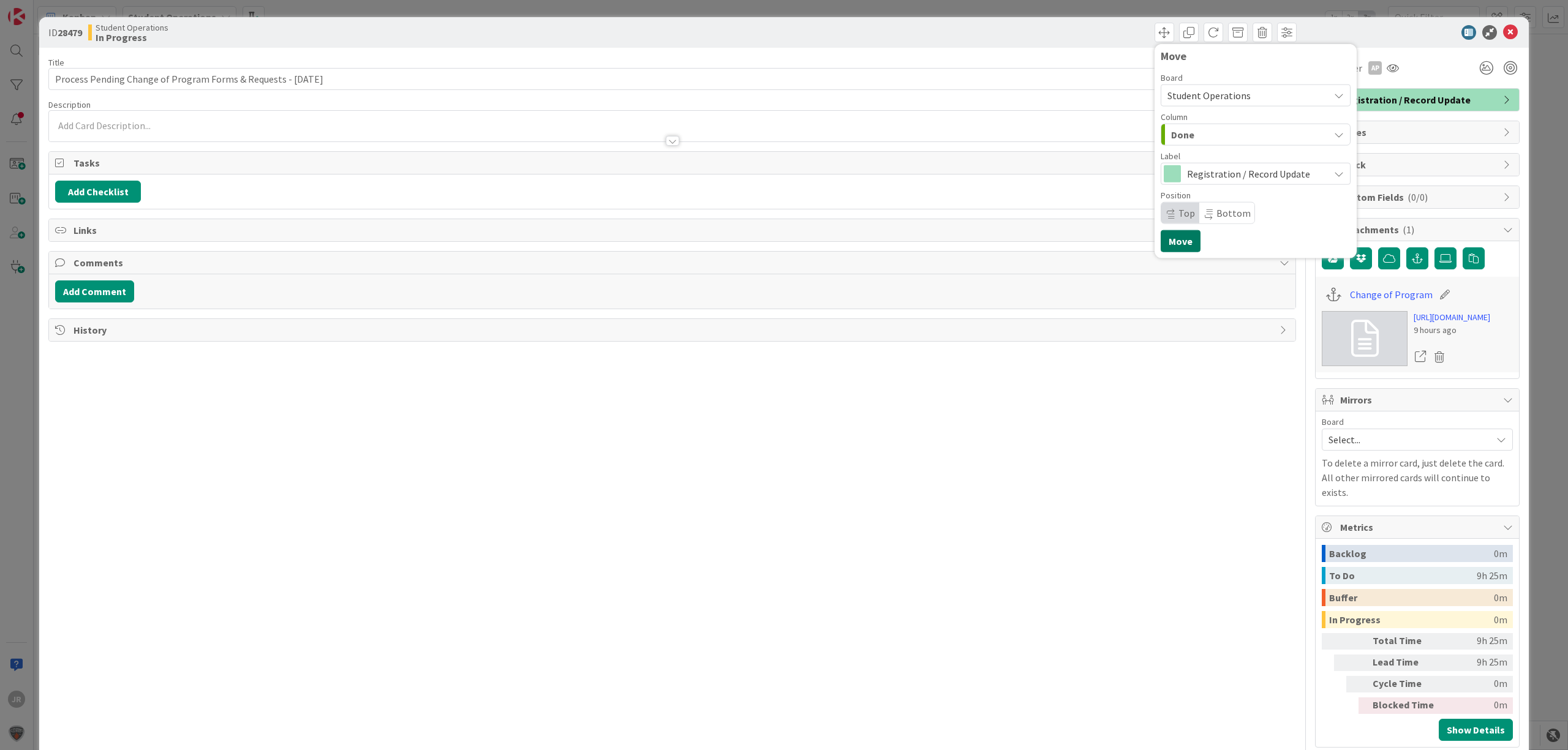
click at [1186, 240] on button "Move" at bounding box center [1181, 241] width 40 height 22
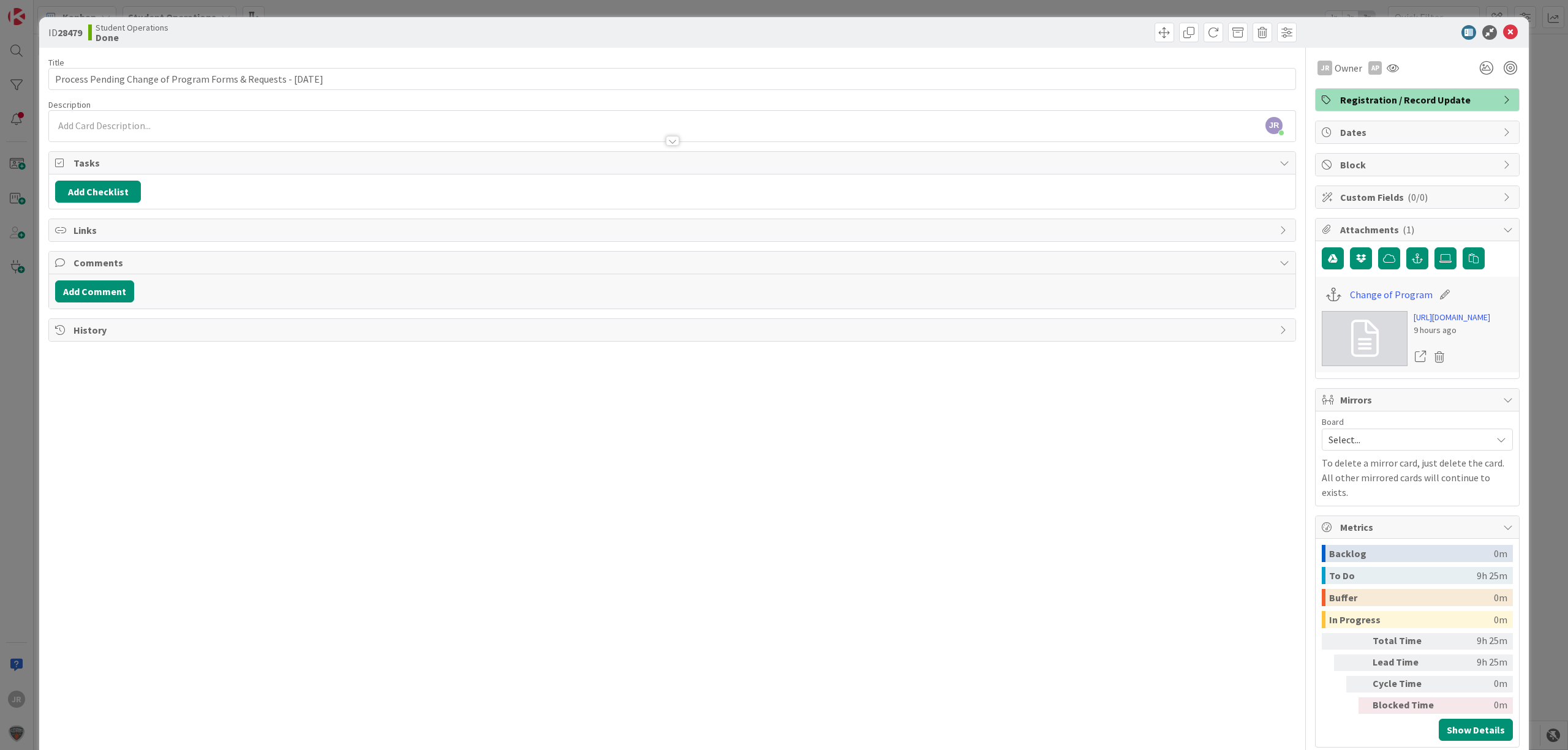
click at [1068, 10] on div "ID 28479 Student Operations Done Move Move Title 63 / 128 Process Pending Chang…" at bounding box center [784, 375] width 1568 height 750
